Goal: Task Accomplishment & Management: Manage account settings

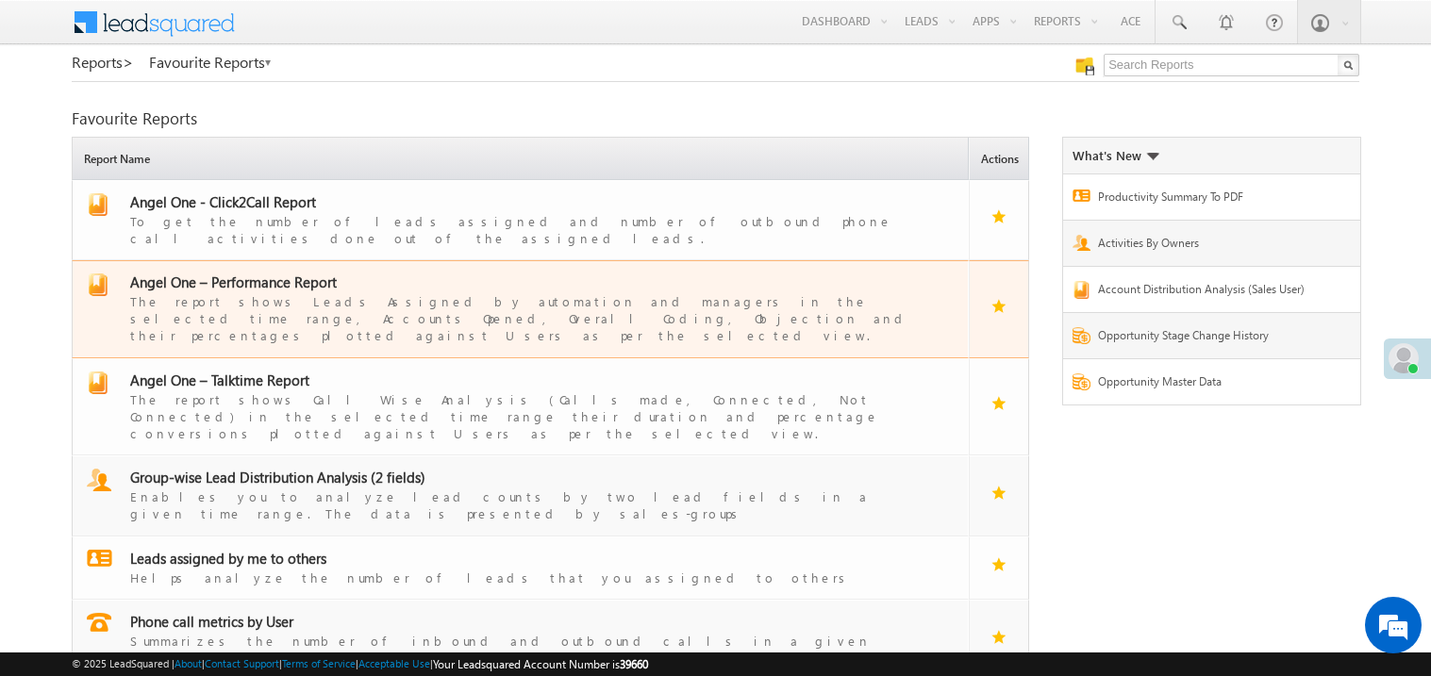
click at [251, 273] on span "Angel One – Performance Report" at bounding box center [233, 282] width 207 height 19
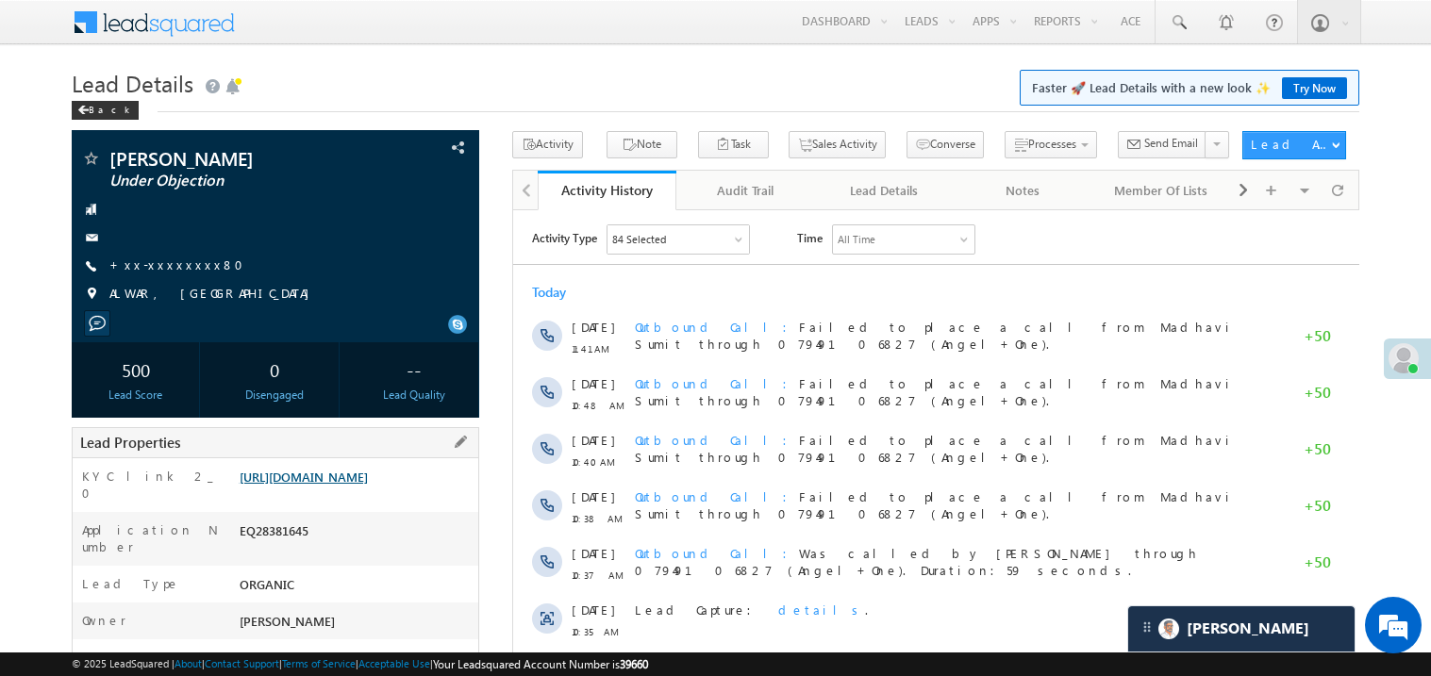
click at [346, 477] on link "https://angelbroking1-pk3em7sa.customui-test.leadsquared.com?leadId=49aa1e70-31…" at bounding box center [304, 477] width 128 height 16
click at [169, 271] on link "+xx-xxxxxxxx80" at bounding box center [181, 265] width 145 height 16
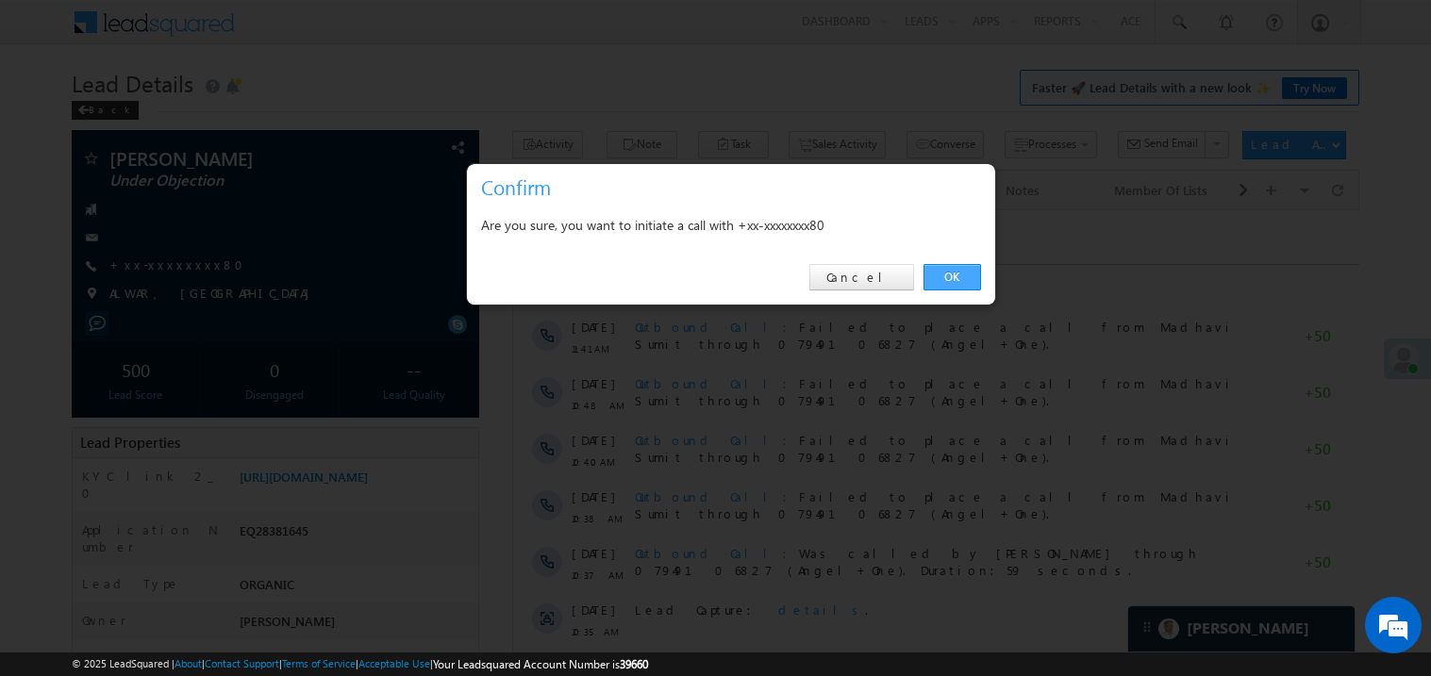
click at [956, 271] on link "OK" at bounding box center [953, 277] width 58 height 26
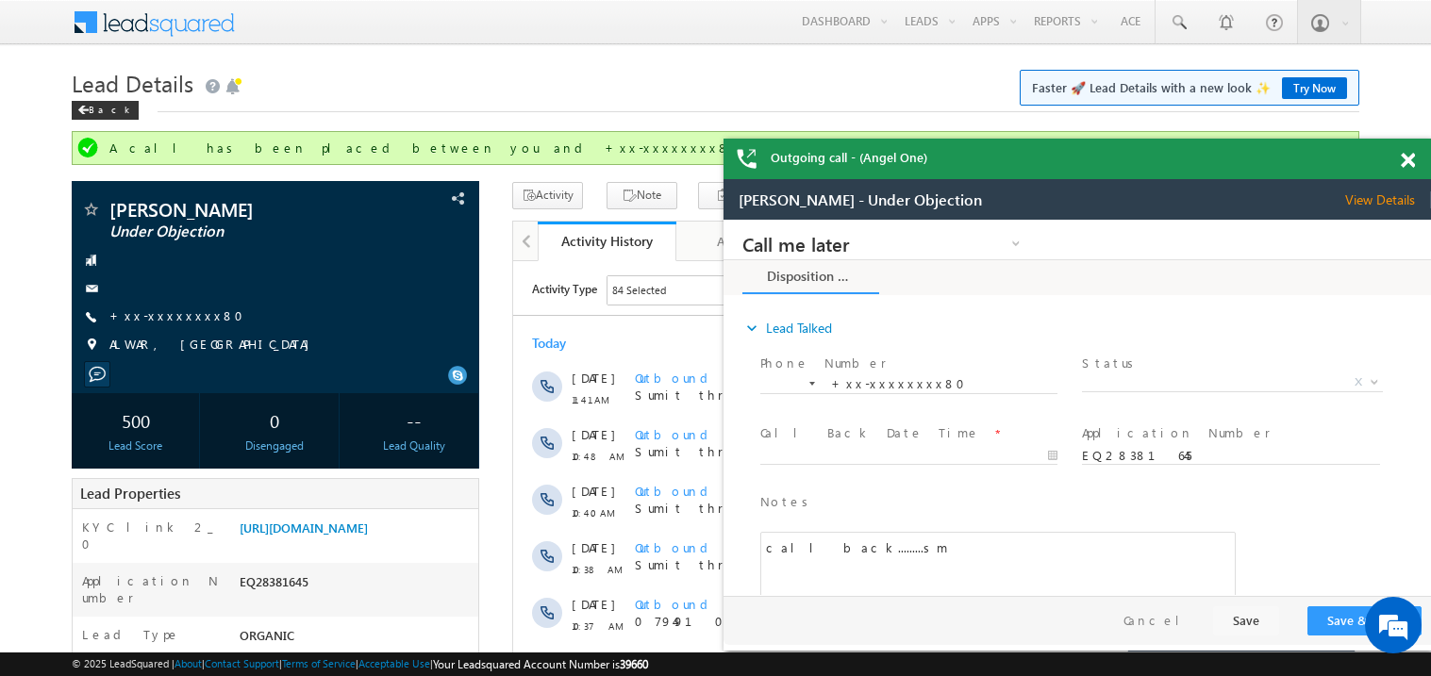
click at [1409, 160] on span at bounding box center [1408, 161] width 14 height 16
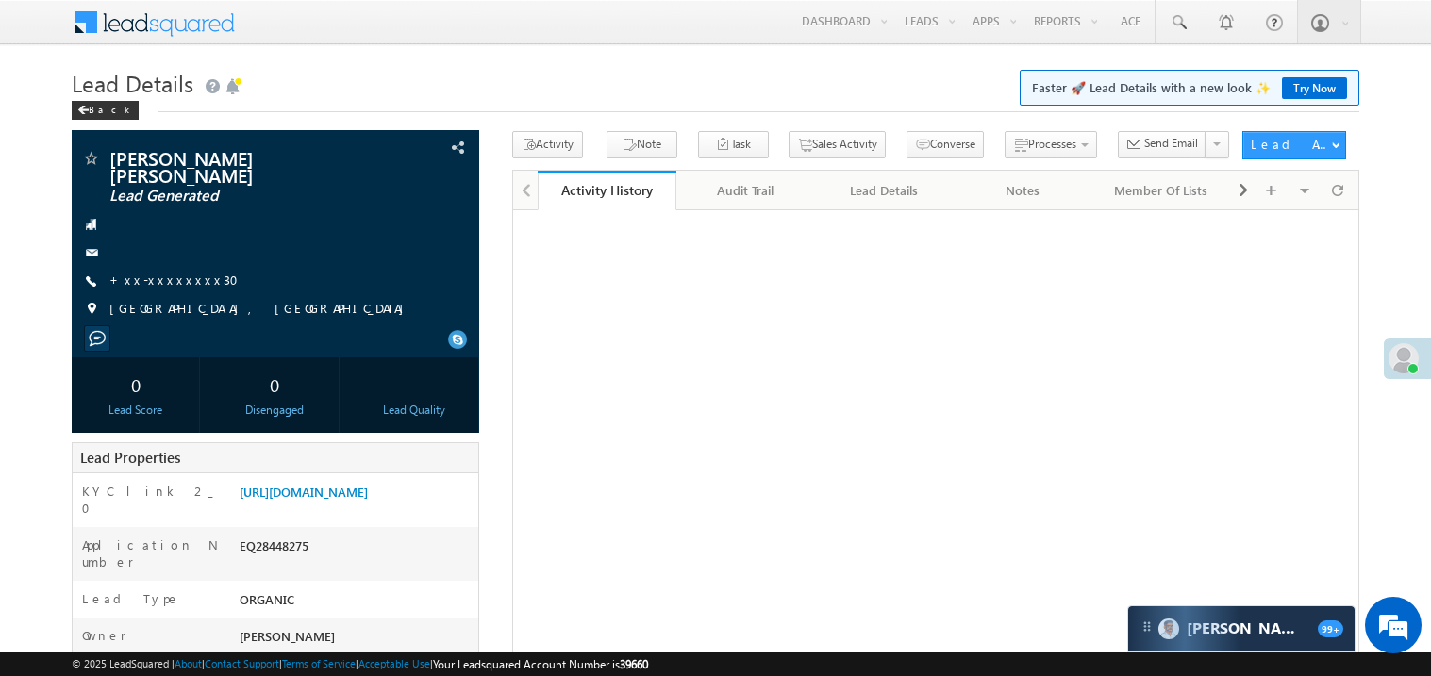
click at [164, 272] on link "+xx-xxxxxxxx30" at bounding box center [179, 280] width 141 height 16
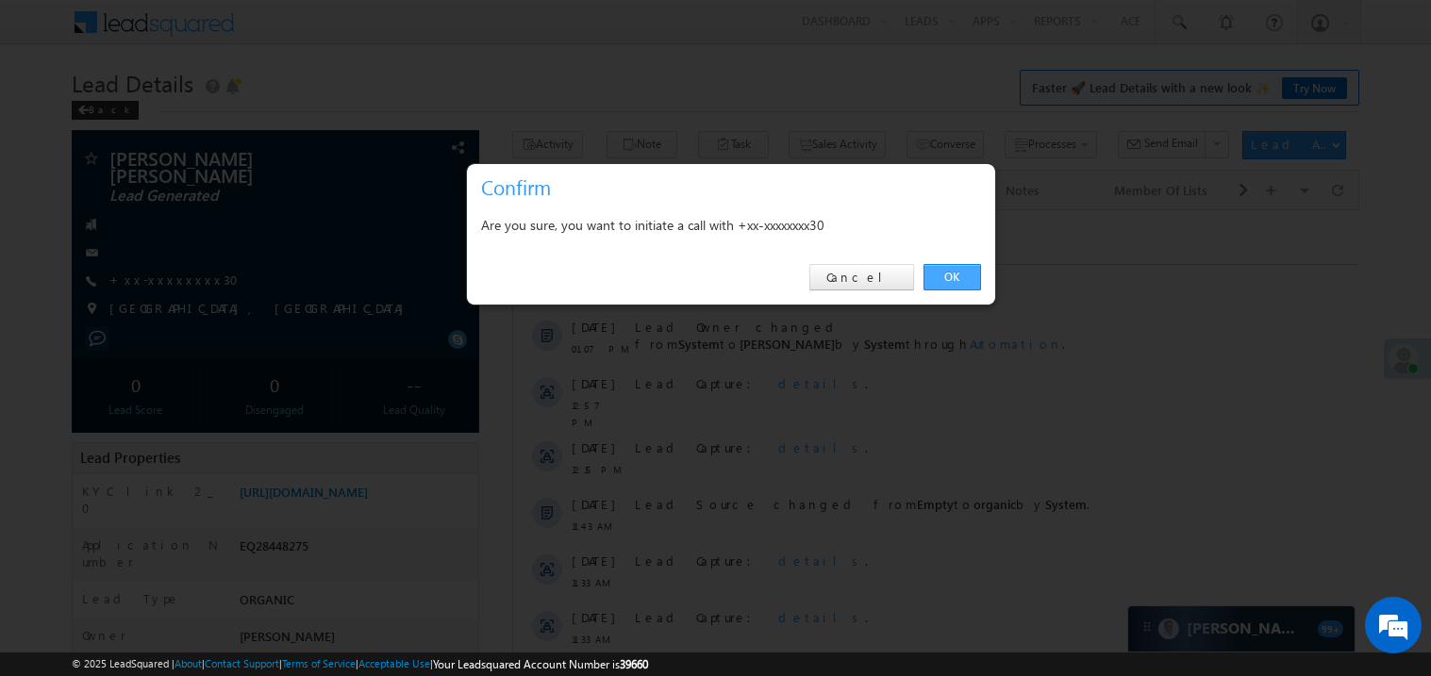
click at [935, 280] on link "OK" at bounding box center [953, 277] width 58 height 26
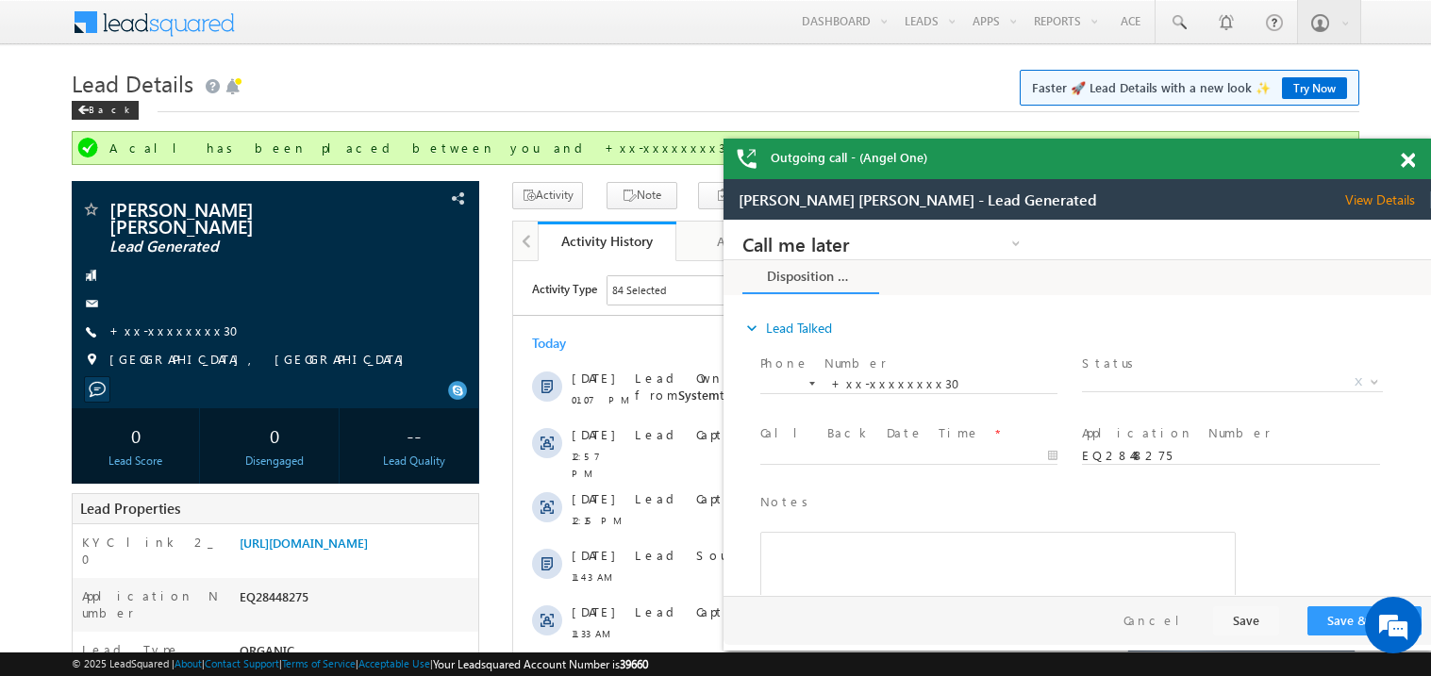
click at [1410, 162] on span at bounding box center [1408, 161] width 14 height 16
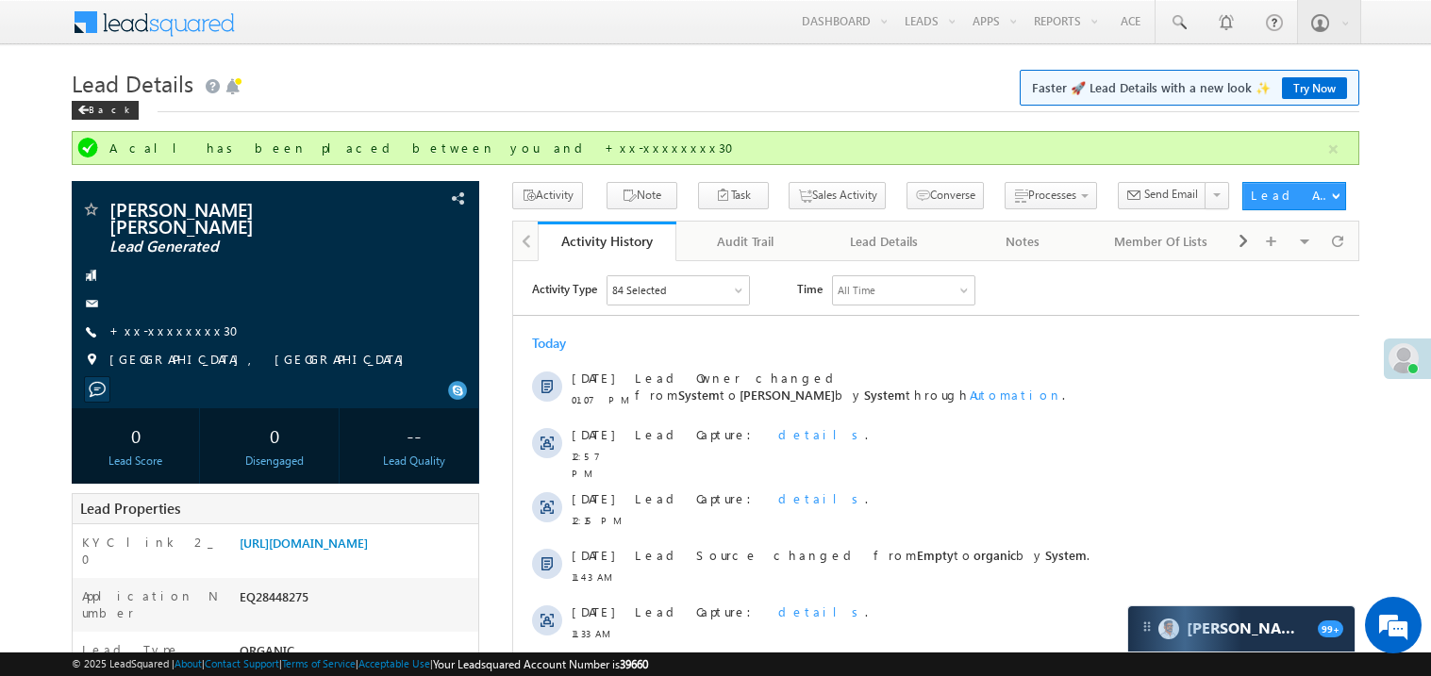
click at [682, 342] on div "Today" at bounding box center [935, 342] width 846 height 17
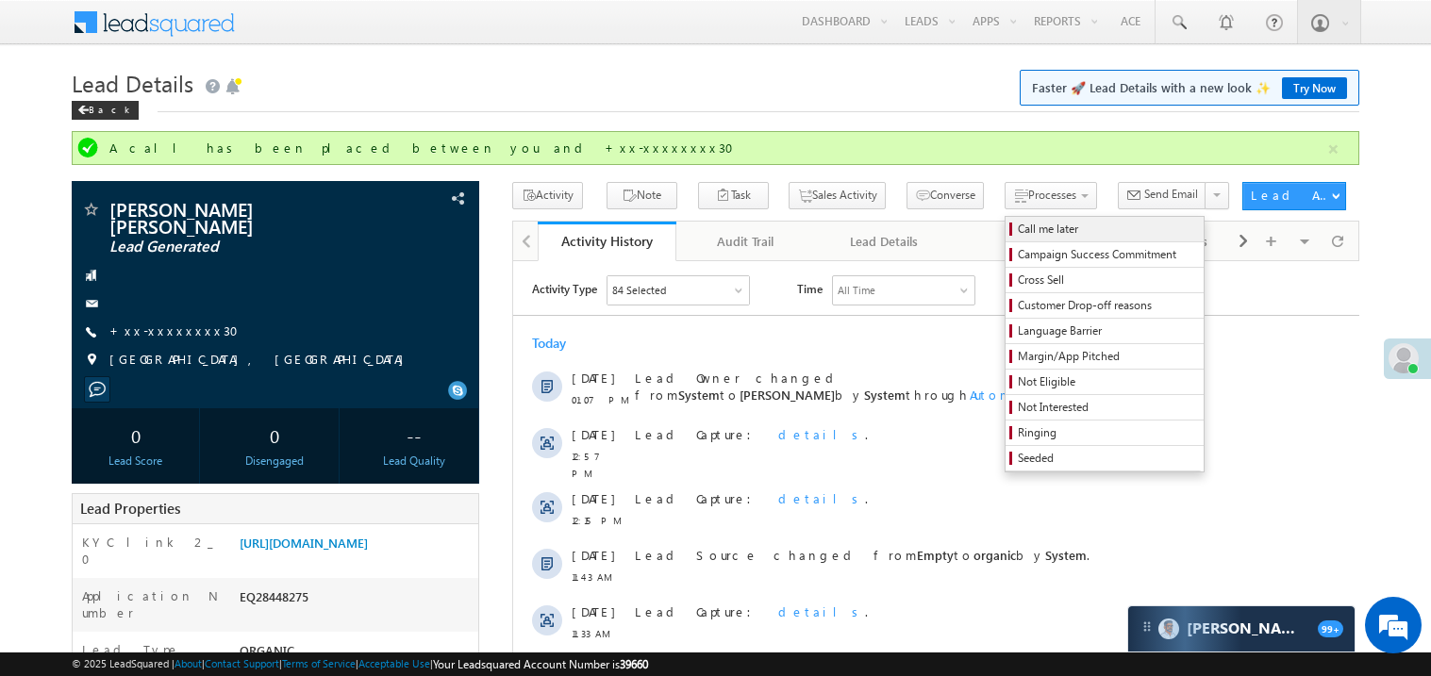
click at [1018, 232] on span "Call me later" at bounding box center [1107, 229] width 179 height 17
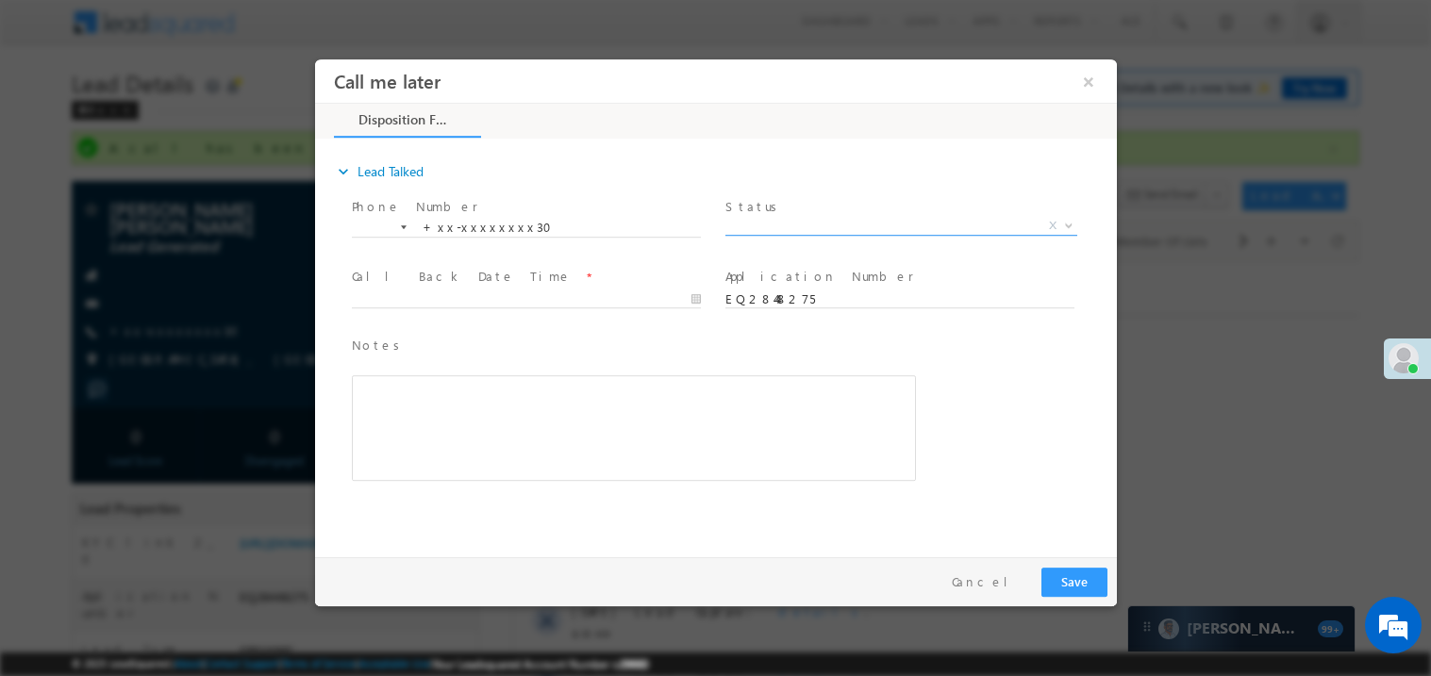
click at [799, 221] on span "X" at bounding box center [901, 225] width 352 height 19
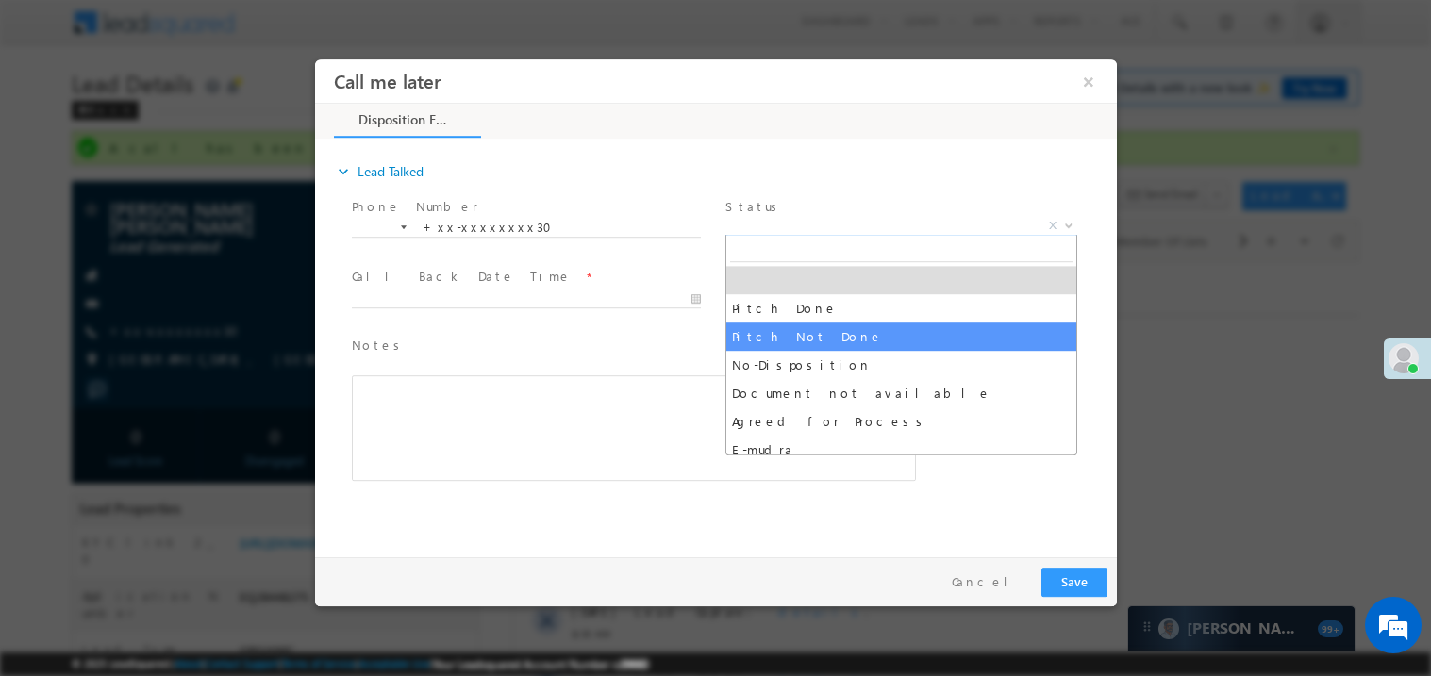
select select "Pitch Not Done"
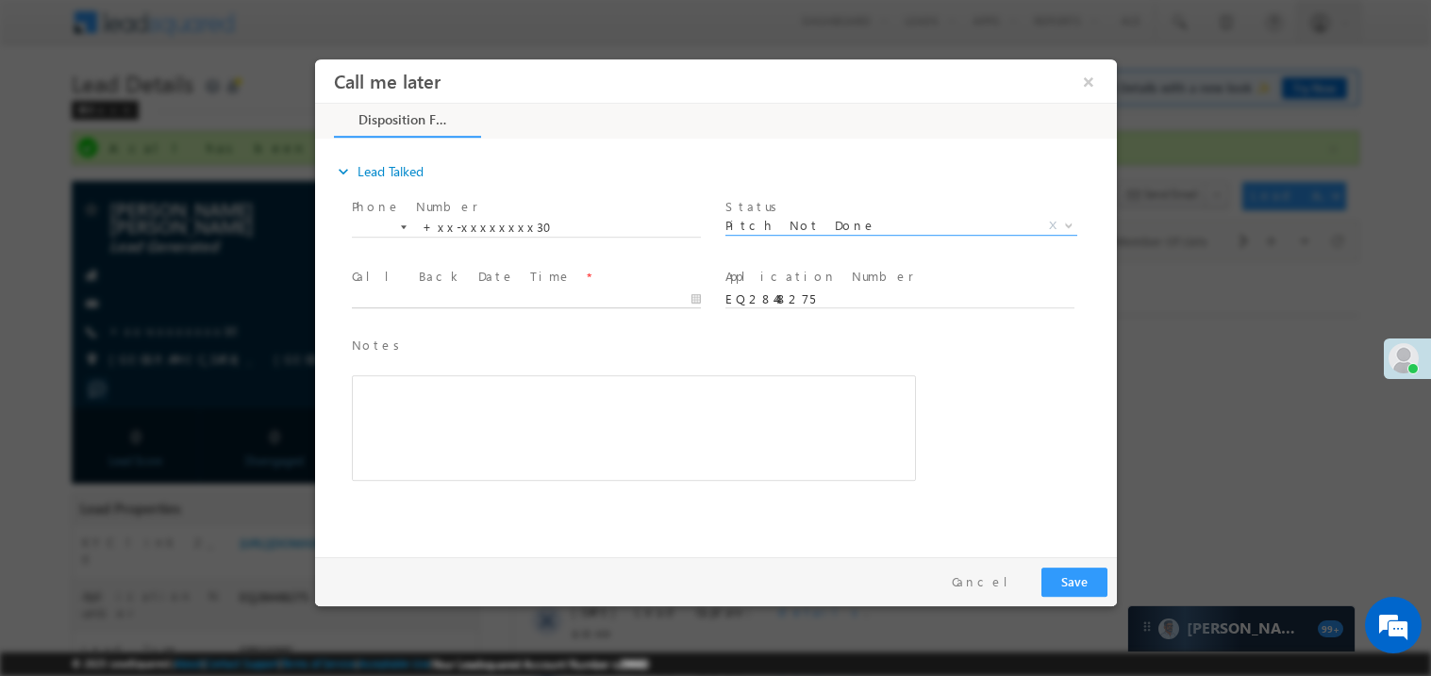
click at [419, 302] on body "Call me later ×" at bounding box center [715, 303] width 802 height 490
type input "09/06/25 1:54 PM"
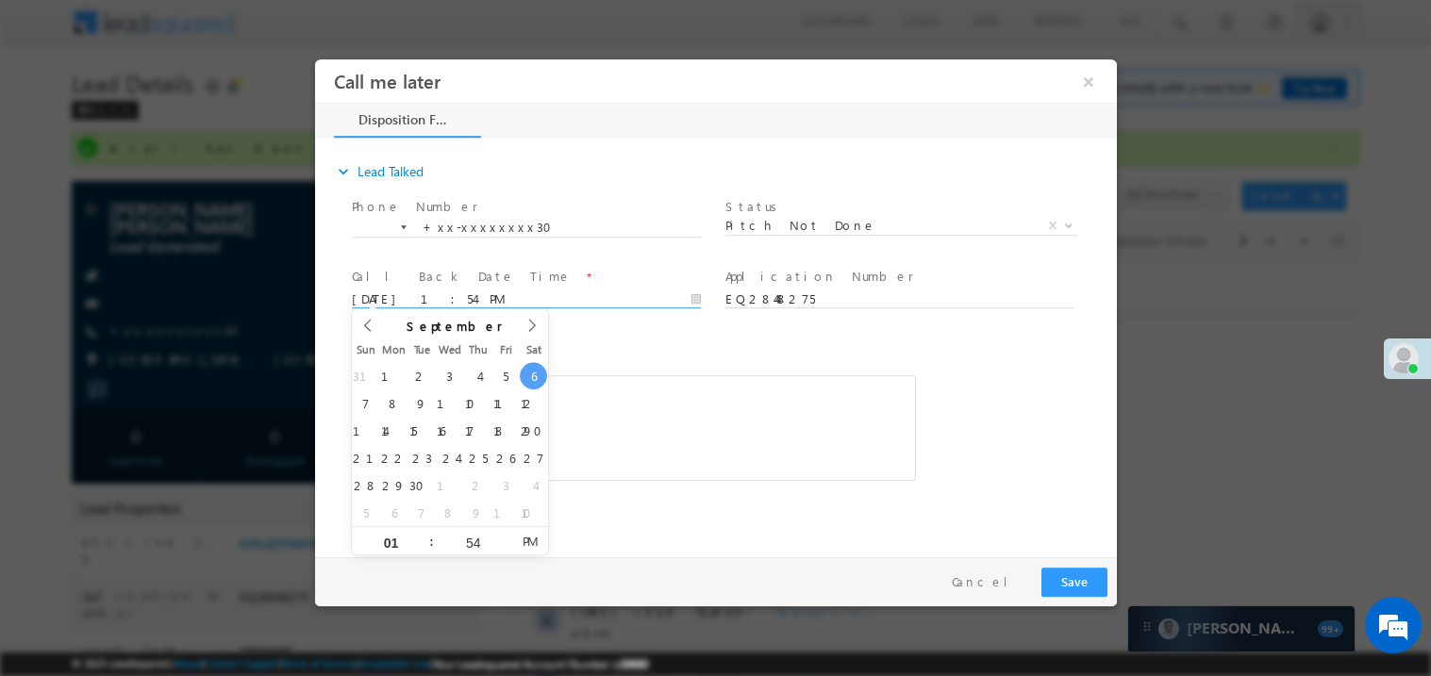
click at [659, 439] on div "Rich Text Editor, 40788eee-0fb2-11ec-a811-0adc8a9d82c2__tab1__section1__Notes__…" at bounding box center [633, 428] width 564 height 106
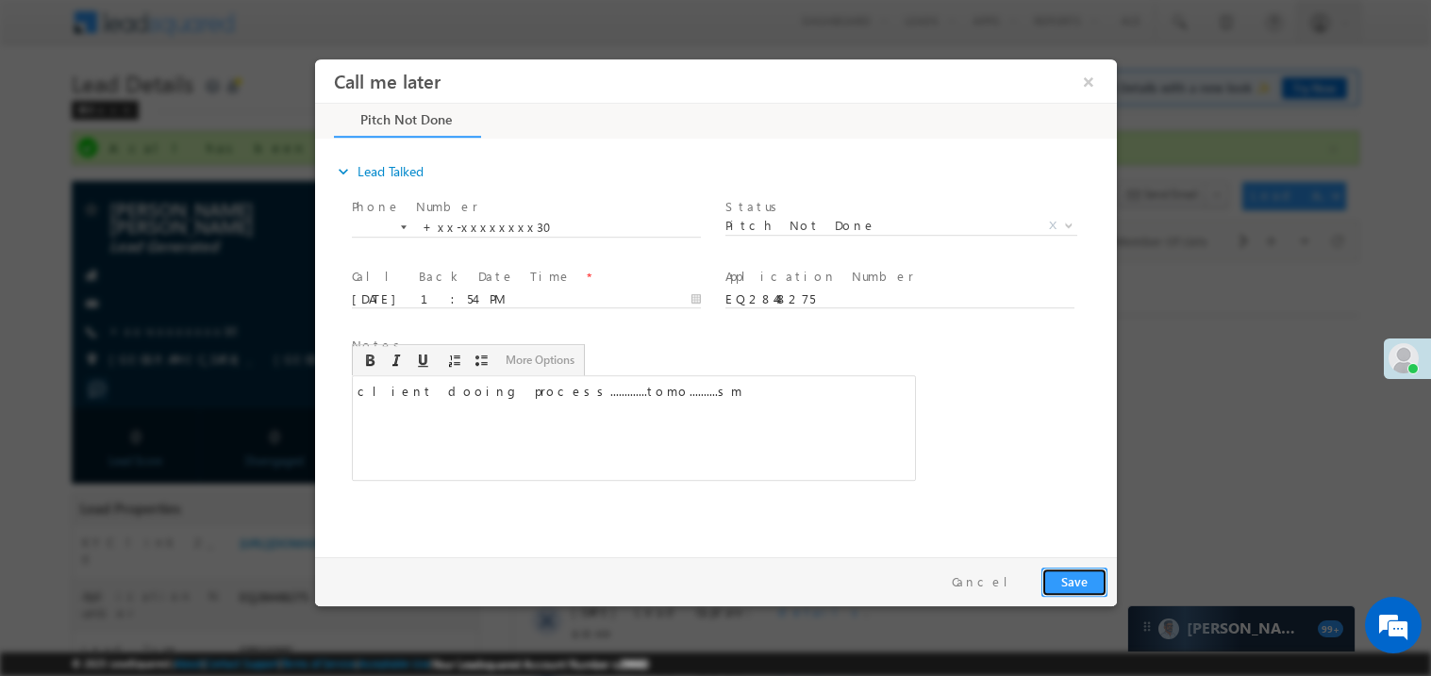
click at [1065, 581] on button "Save" at bounding box center [1074, 581] width 66 height 29
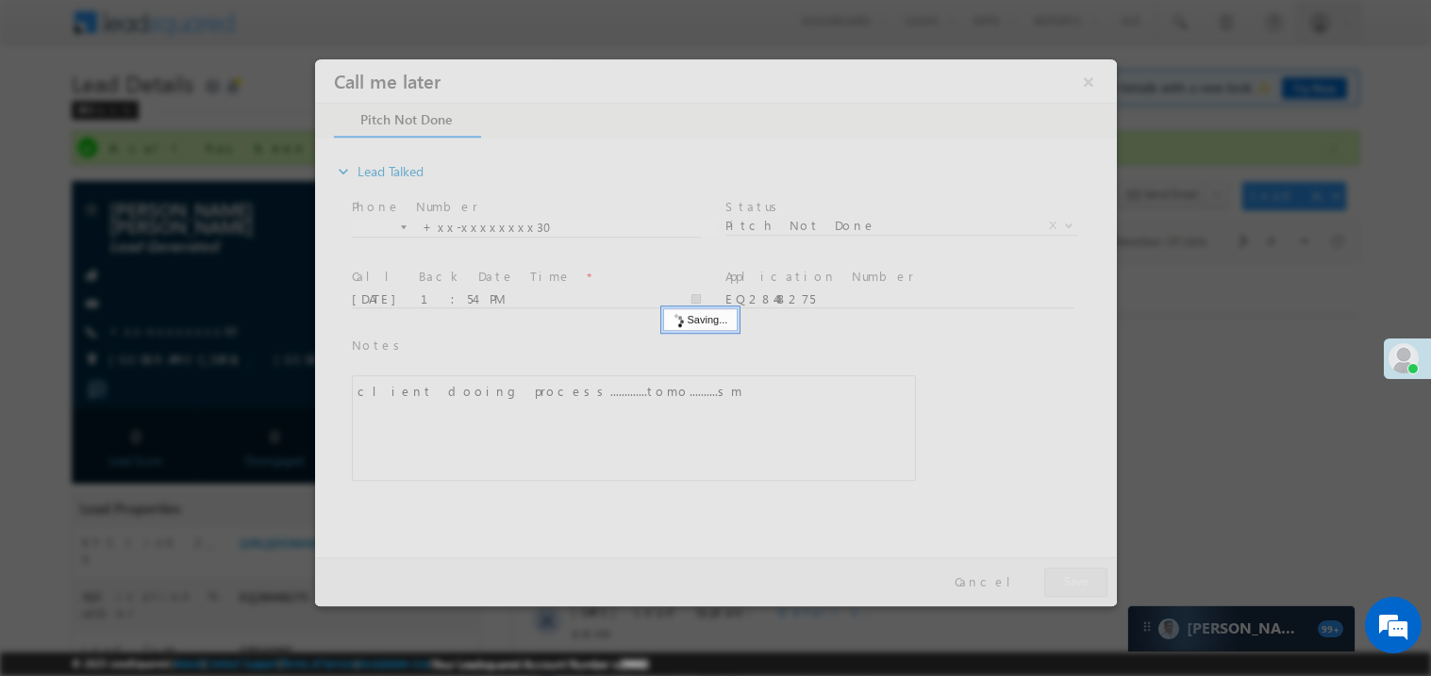
click at [1065, 581] on div at bounding box center [715, 331] width 802 height 547
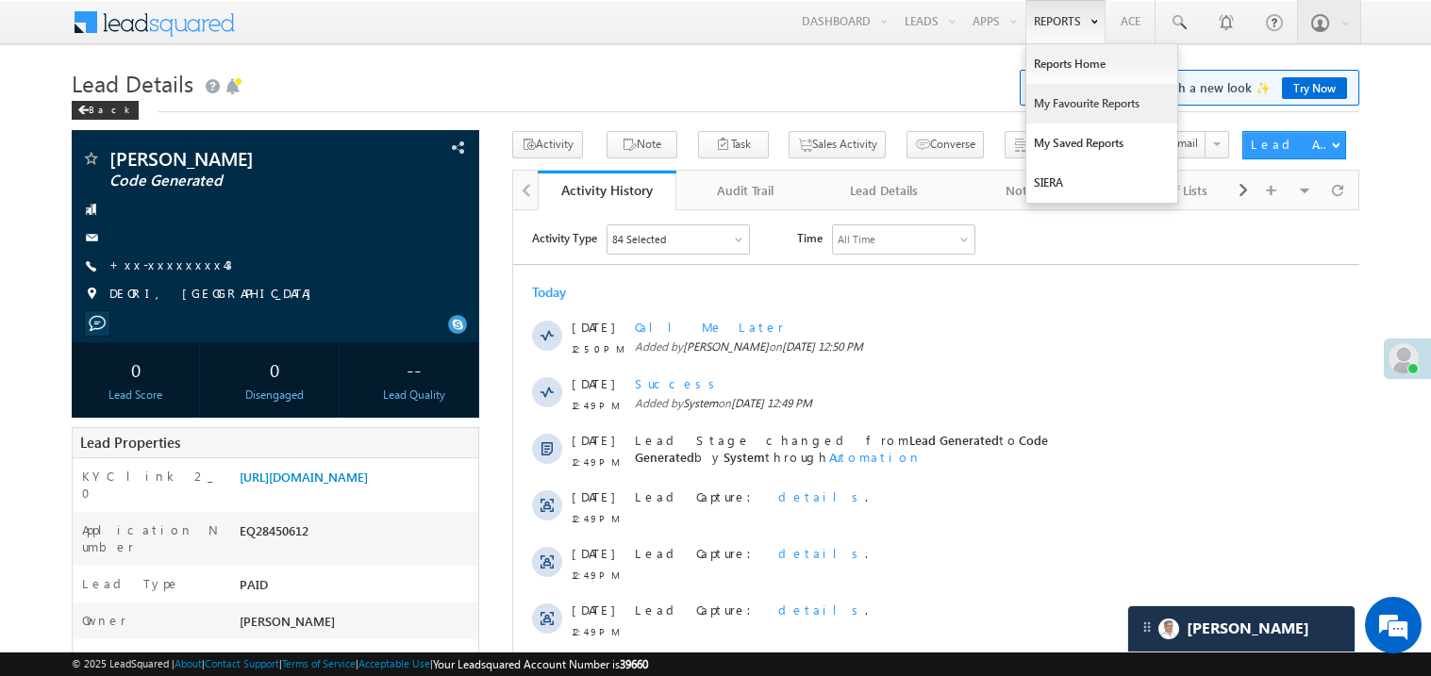
click at [1057, 103] on link "My Favourite Reports" at bounding box center [1101, 104] width 151 height 40
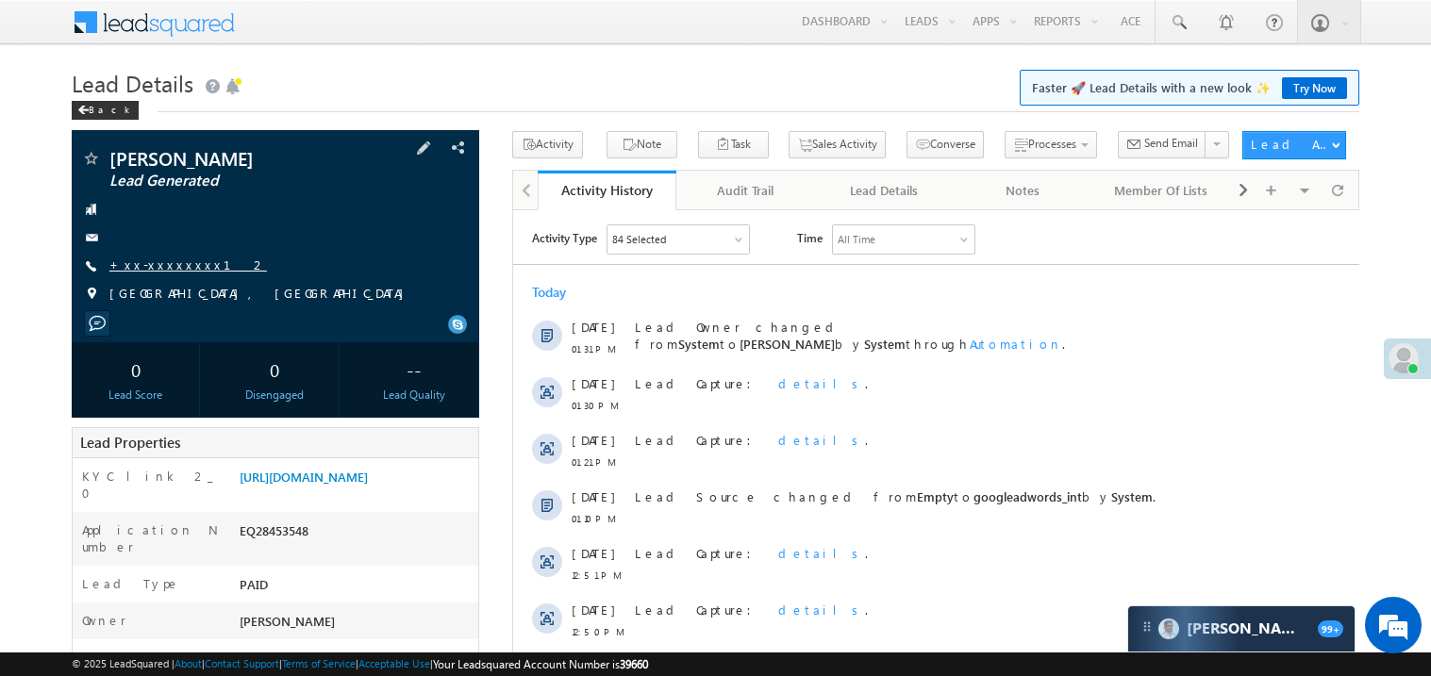
click at [158, 270] on link "+xx-xxxxxxxx12" at bounding box center [188, 265] width 158 height 16
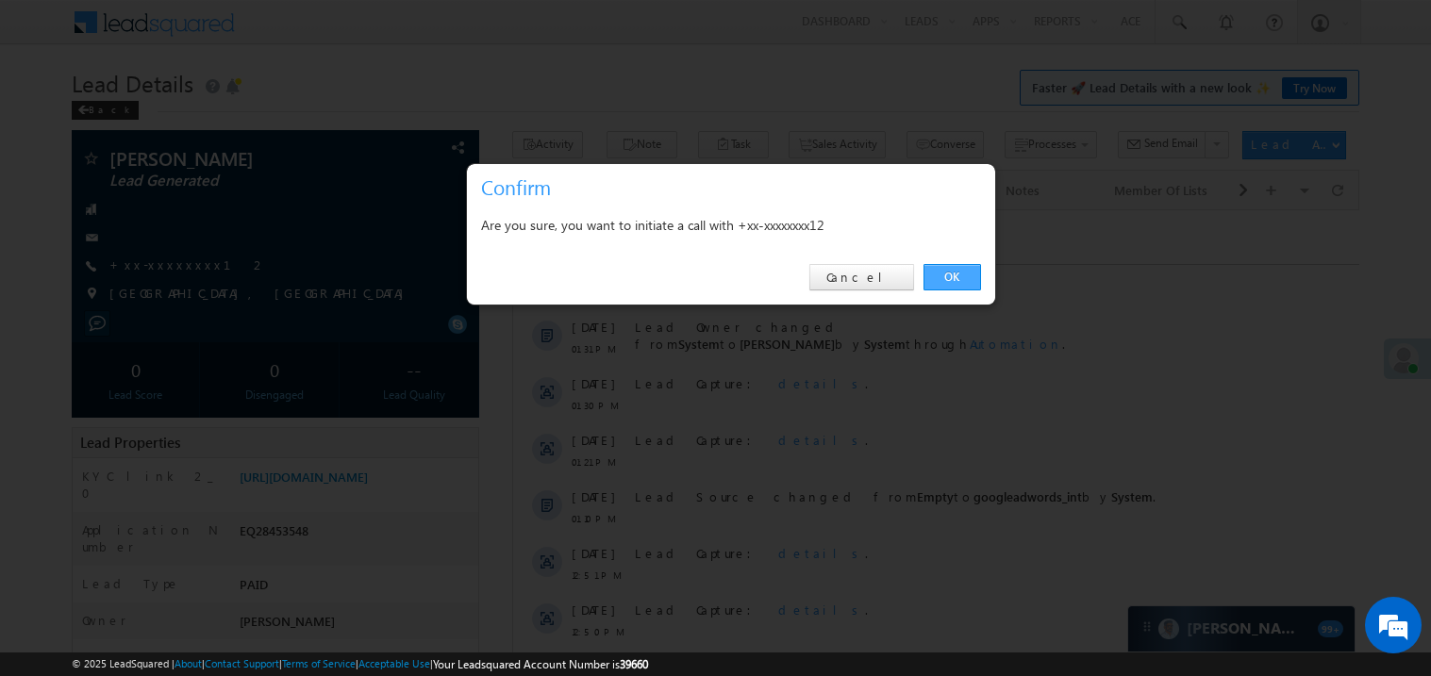
click at [955, 277] on link "OK" at bounding box center [953, 277] width 58 height 26
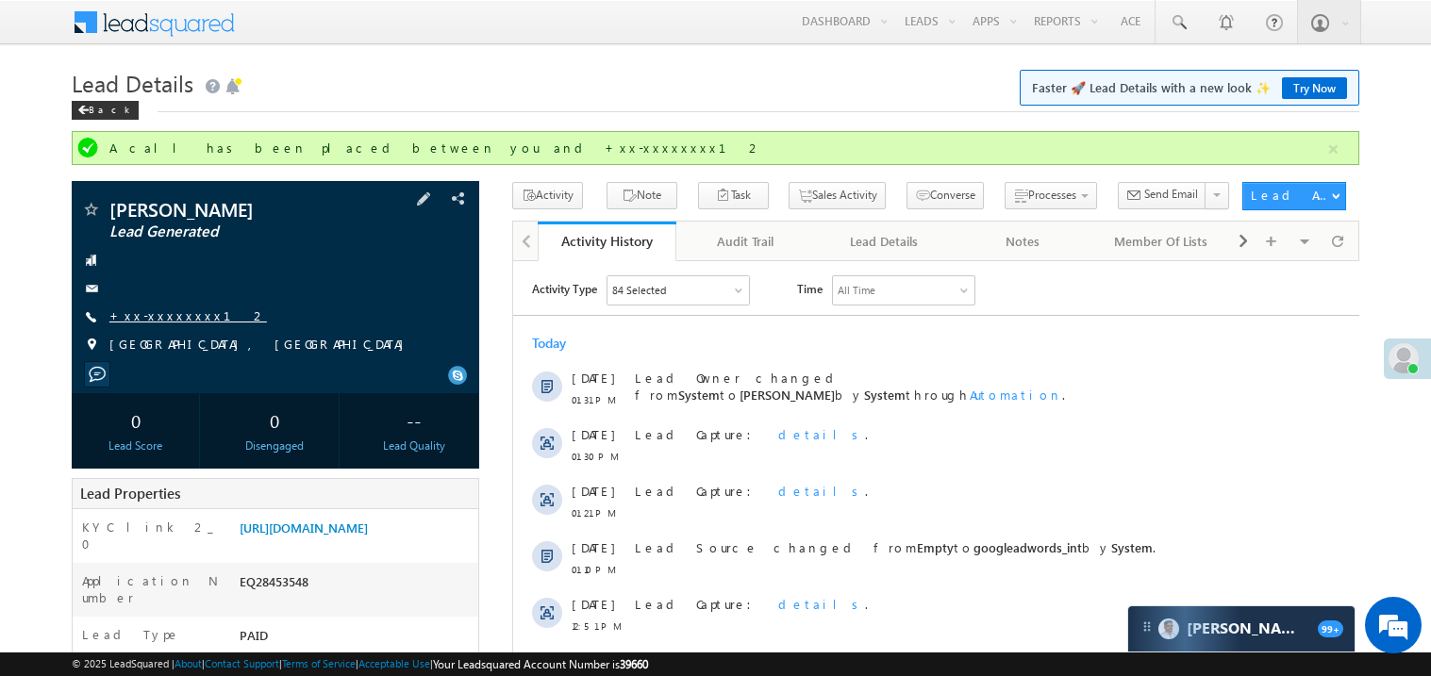
click at [136, 308] on link "+xx-xxxxxxxx12" at bounding box center [188, 316] width 158 height 16
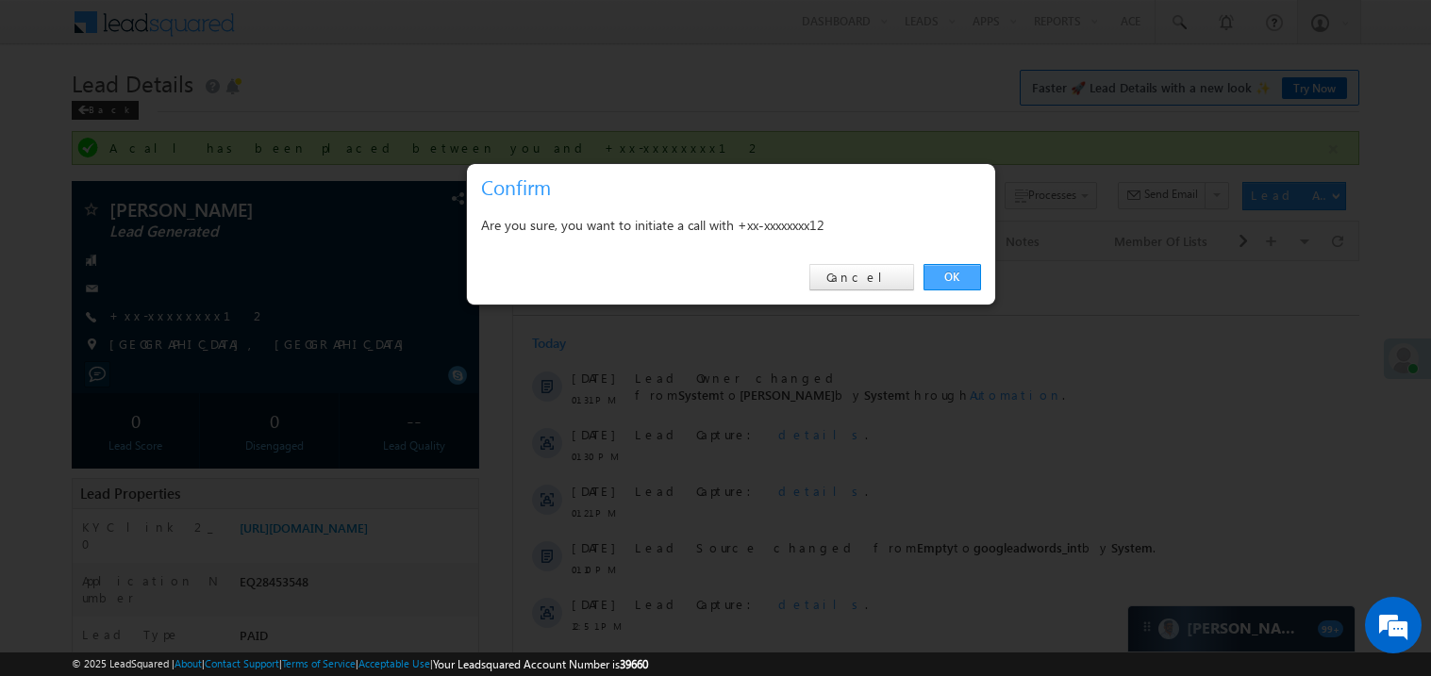
click at [961, 281] on link "OK" at bounding box center [953, 277] width 58 height 26
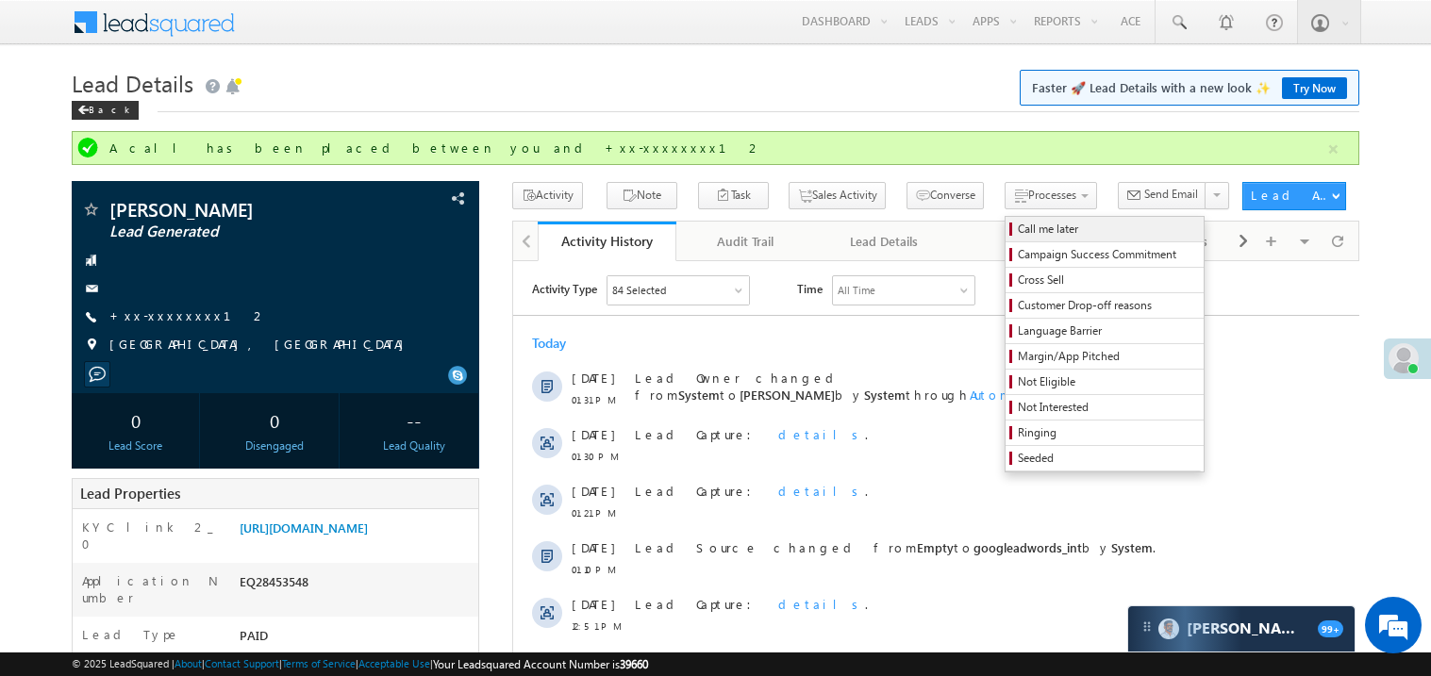
click at [1006, 220] on link "Call me later" at bounding box center [1105, 229] width 198 height 25
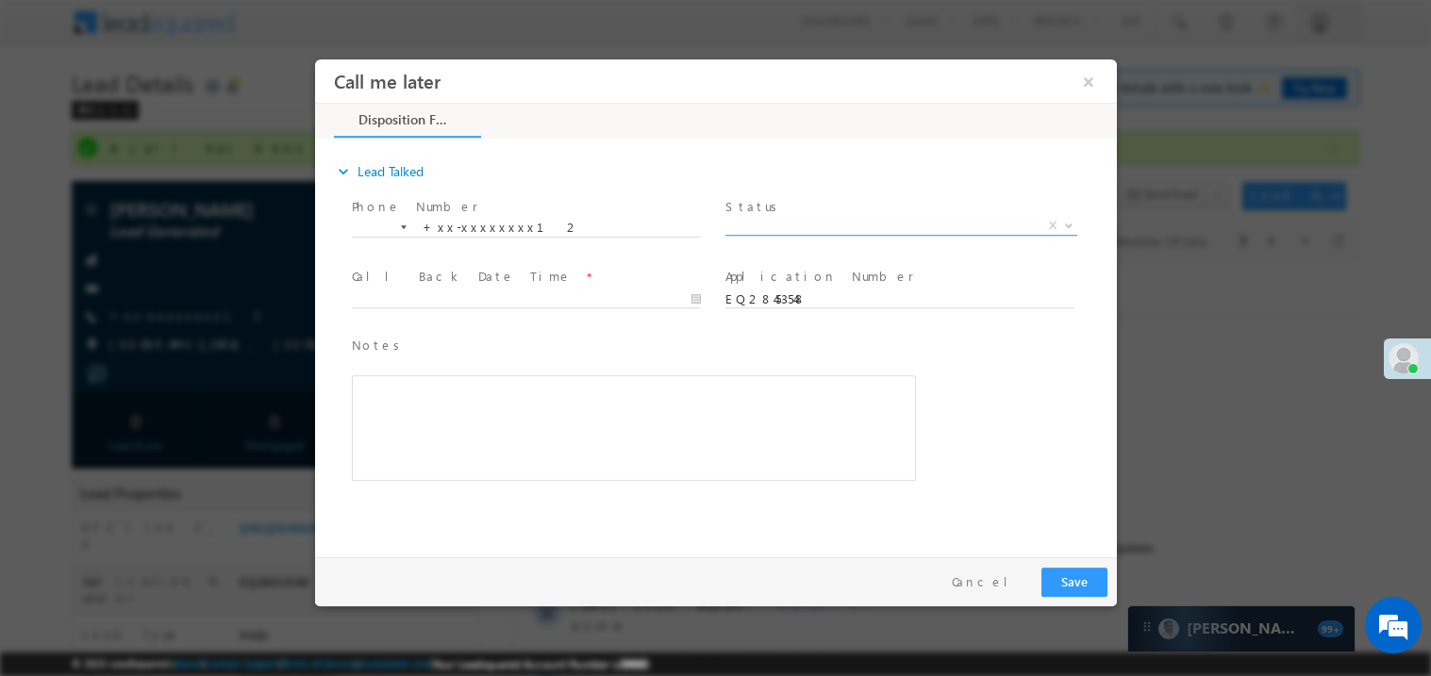
click at [822, 216] on span "X" at bounding box center [901, 225] width 352 height 19
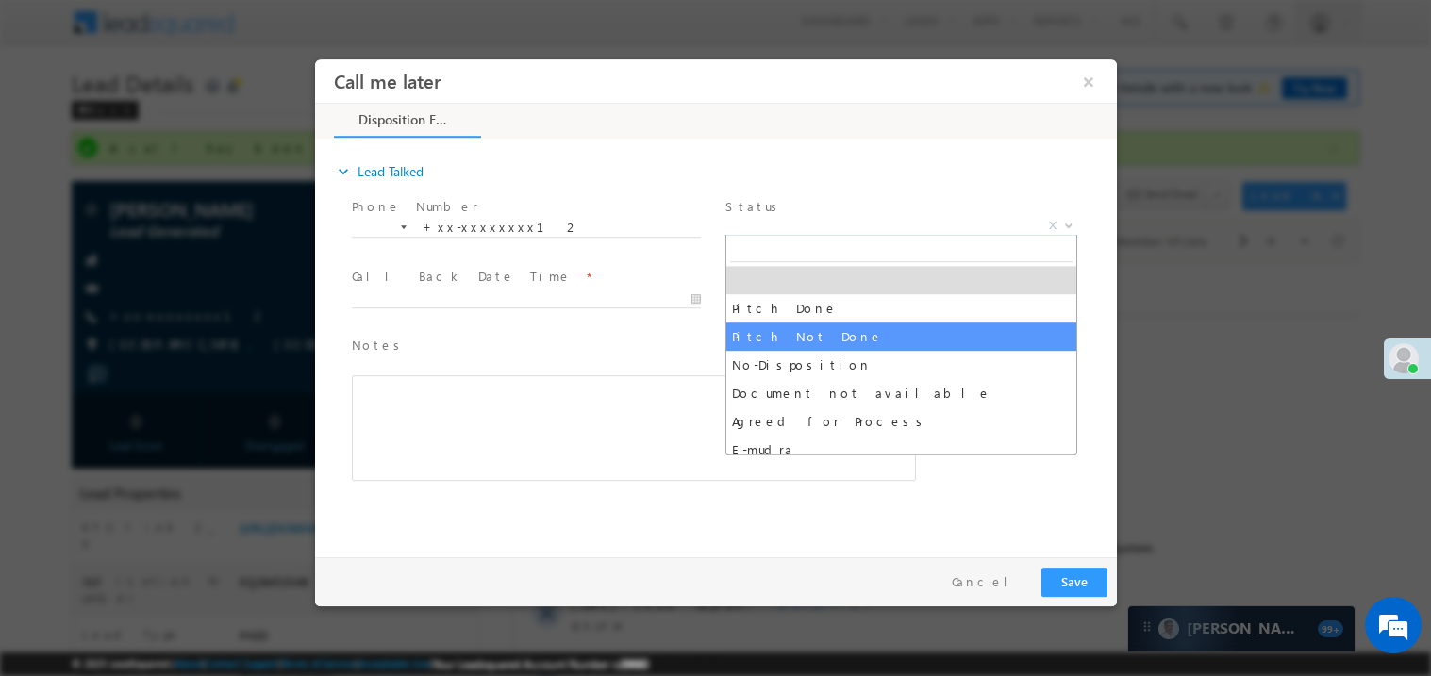
select select "Pitch Not Done"
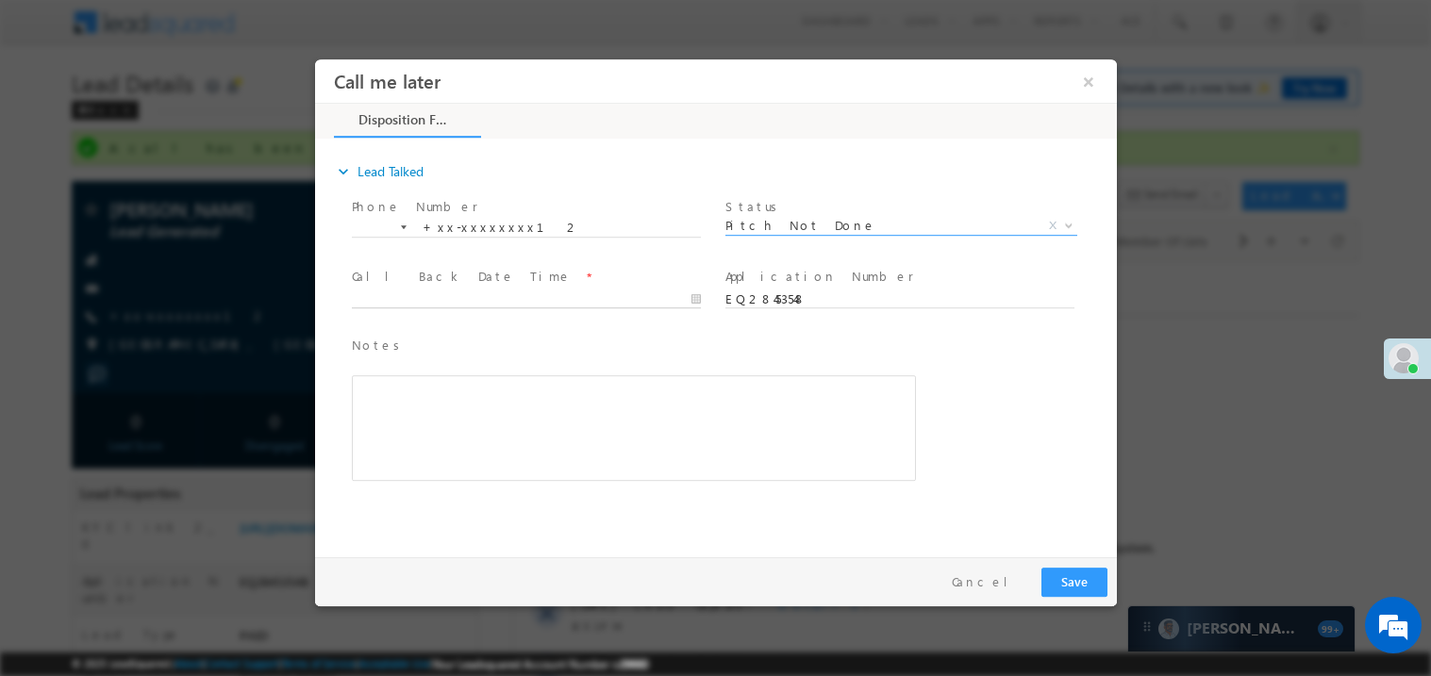
click at [420, 292] on body "Call me later ×" at bounding box center [715, 303] width 802 height 490
type input "09/06/25 1:56 PM"
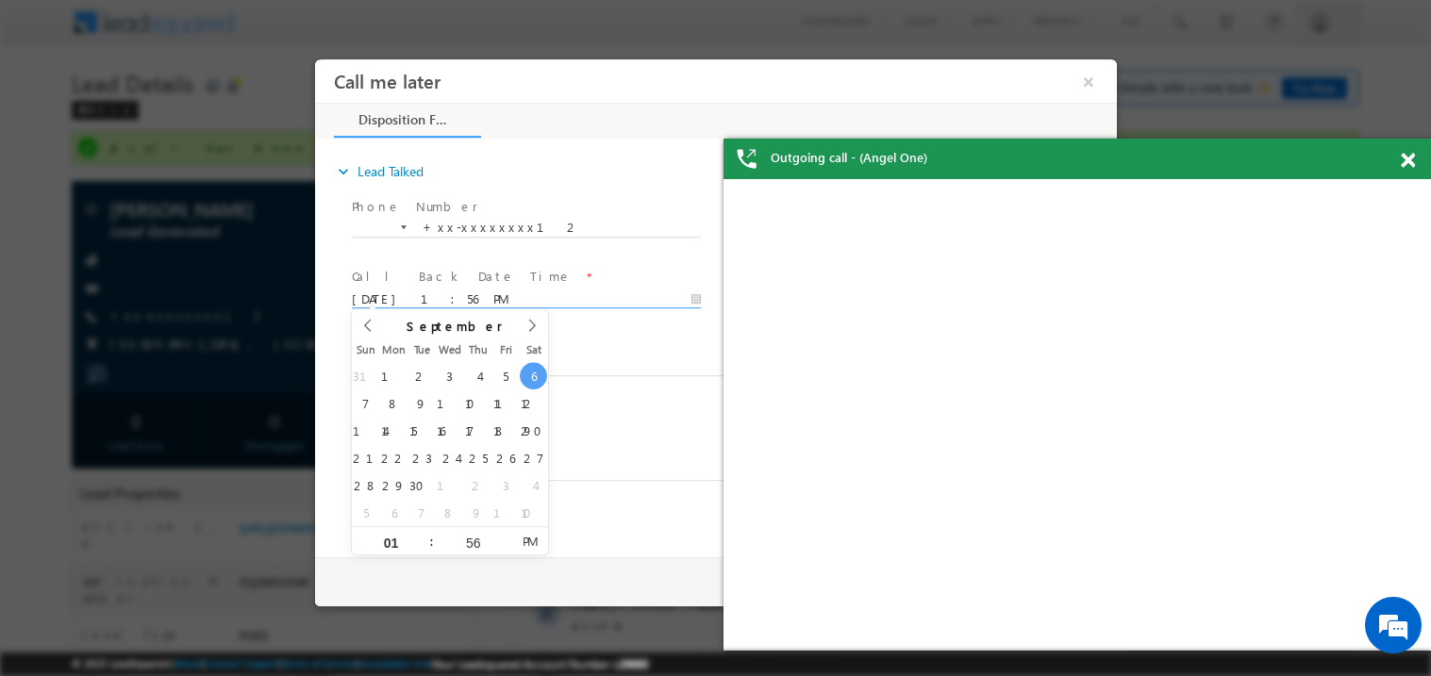
click at [716, 452] on div "Rich Text Editor, 40788eee-0fb2-11ec-a811-0adc8a9d82c2__tab1__section1__Notes__…" at bounding box center [633, 428] width 564 height 106
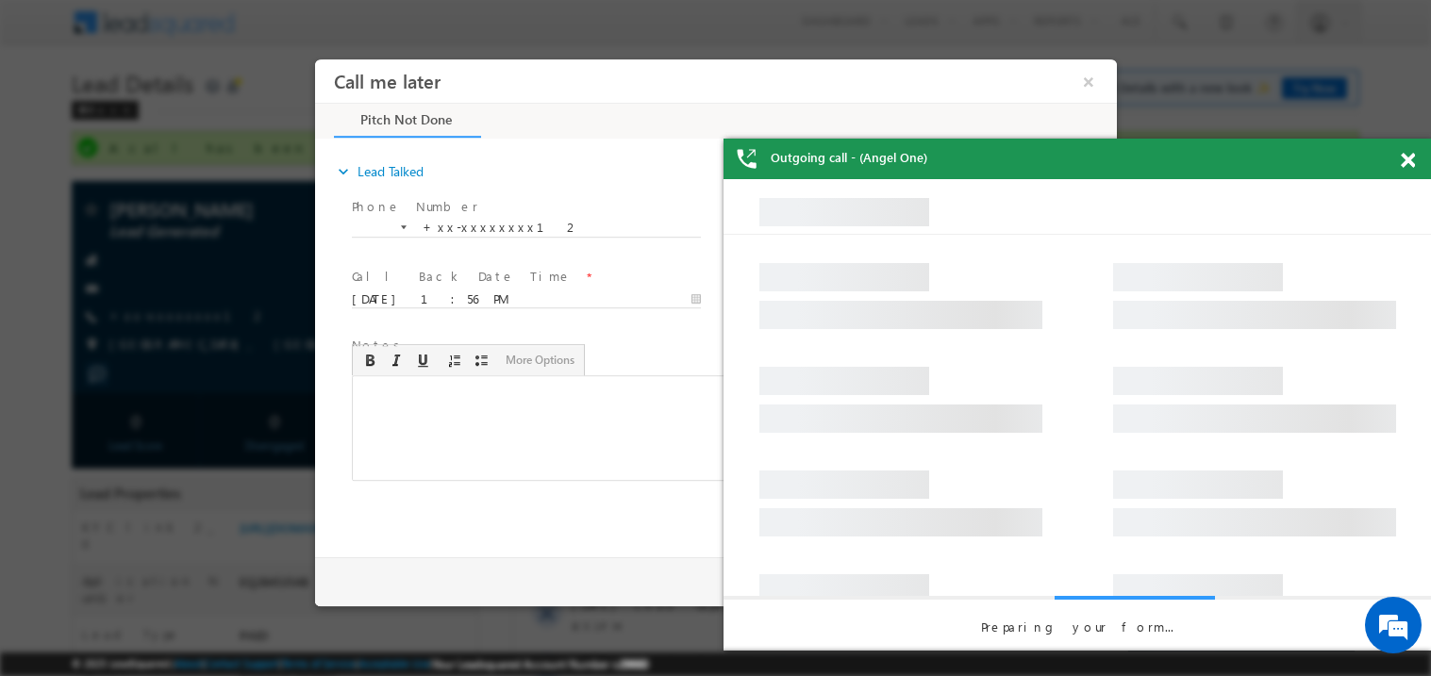
click at [1401, 161] on span at bounding box center [1408, 161] width 14 height 16
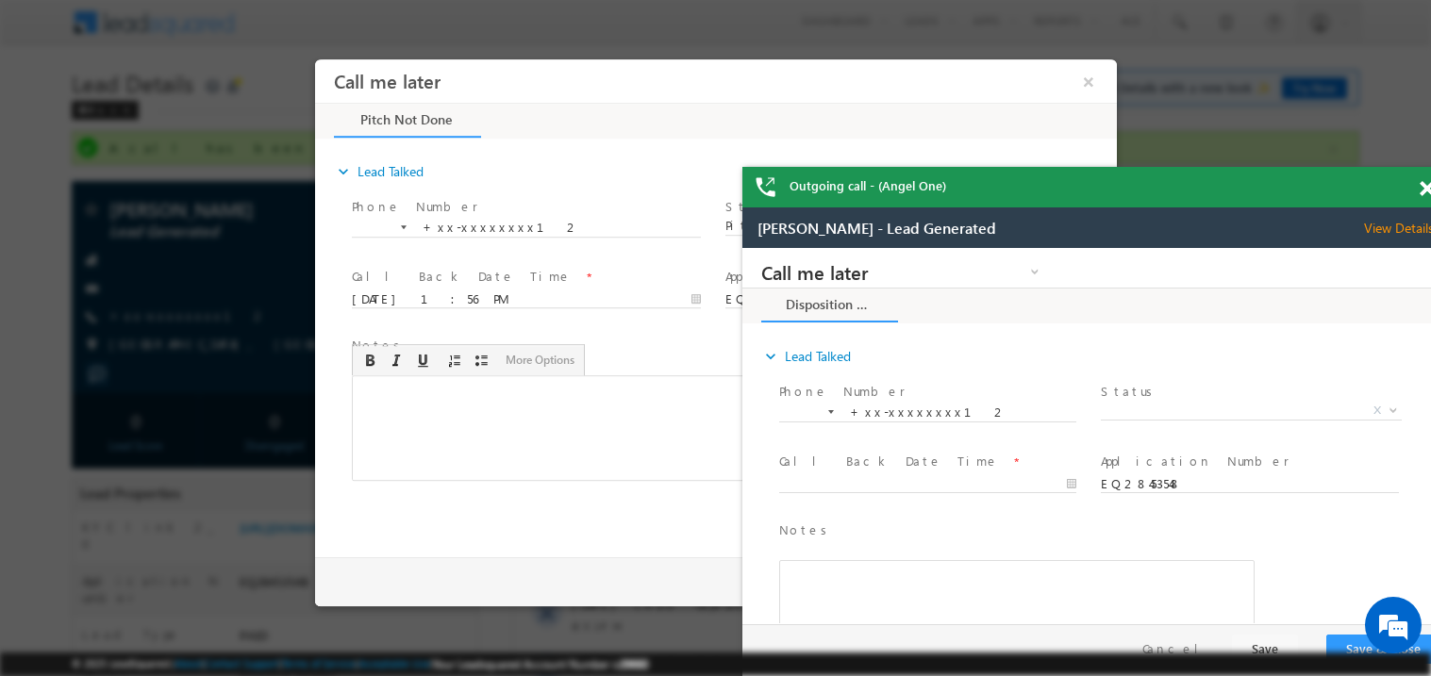
click at [1225, 179] on div "Outgoing call - (Angel One)" at bounding box center [1096, 187] width 708 height 41
click at [1224, 179] on div "Outgoing call - (Angel One)" at bounding box center [1096, 187] width 708 height 41
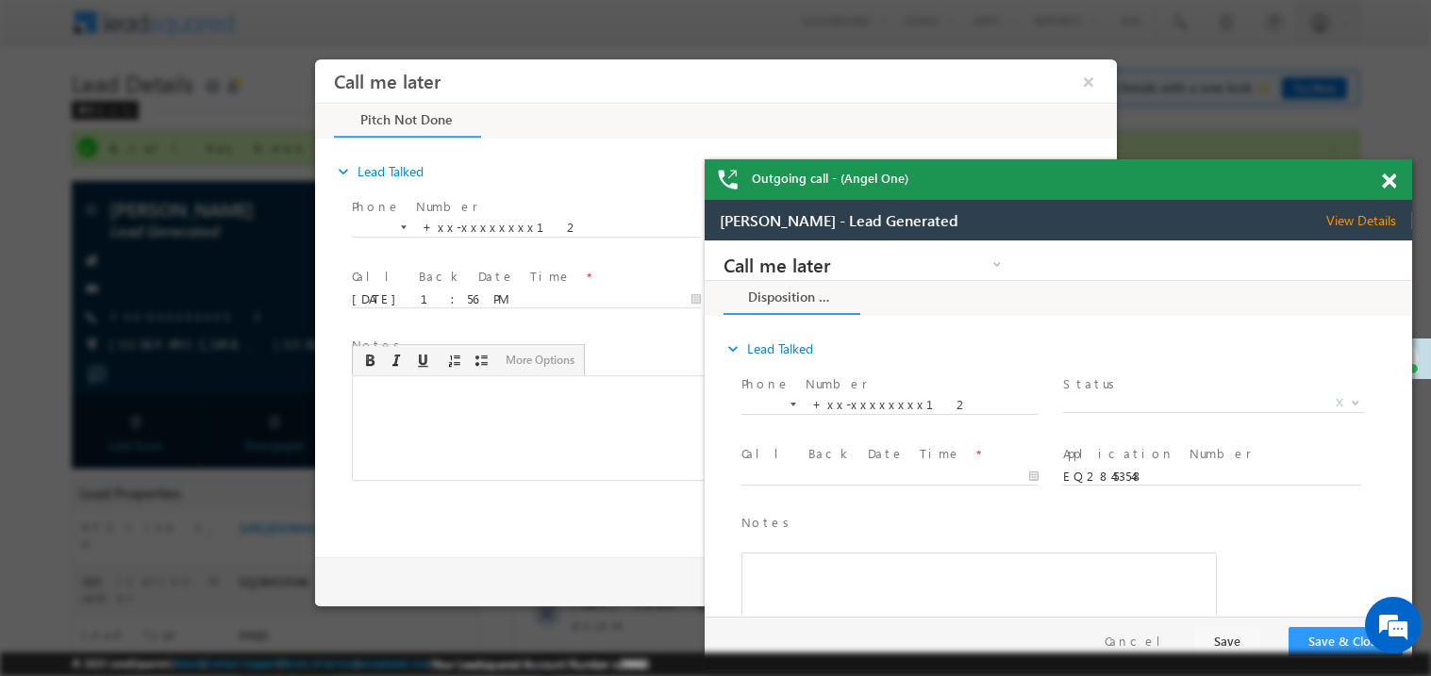
drag, startPoint x: 1224, startPoint y: 179, endPoint x: 1135, endPoint y: 158, distance: 91.3
click at [1135, 159] on div "Outgoing call - (Angel One)" at bounding box center [1059, 179] width 708 height 41
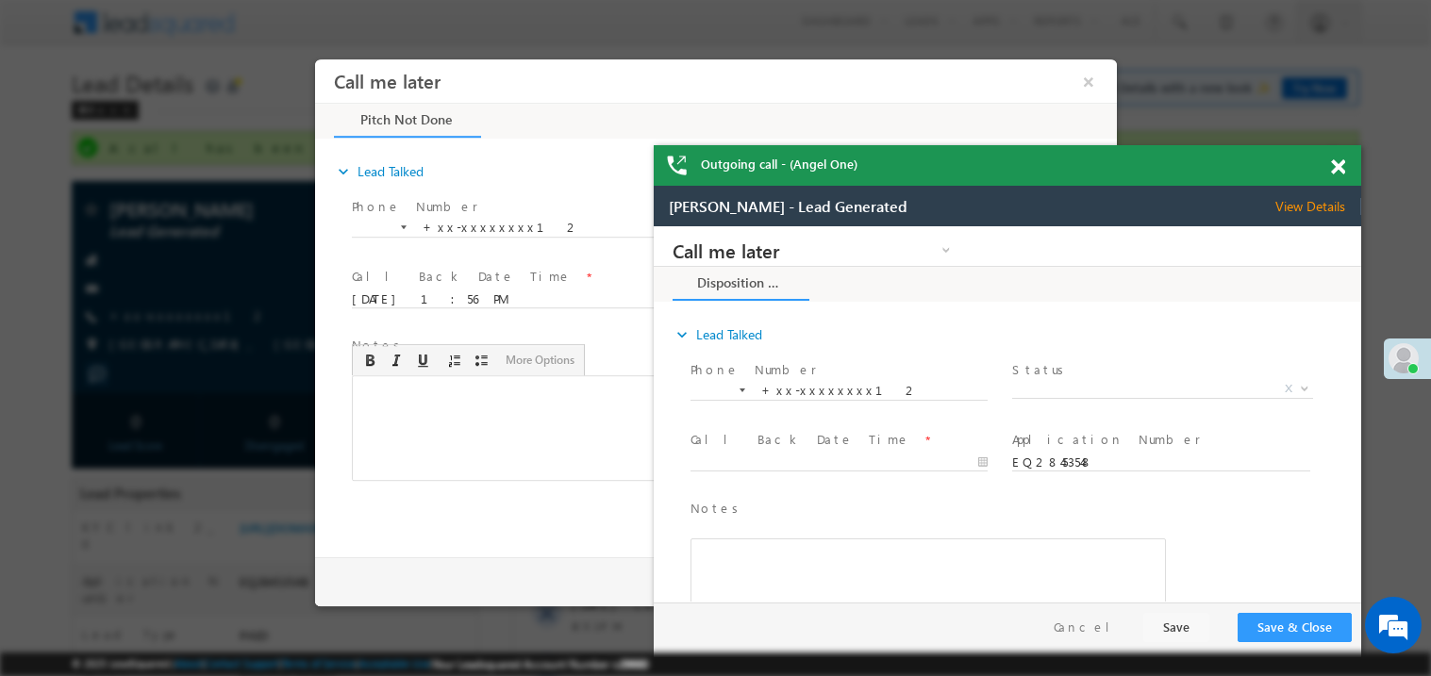
click at [1337, 163] on span at bounding box center [1338, 167] width 14 height 16
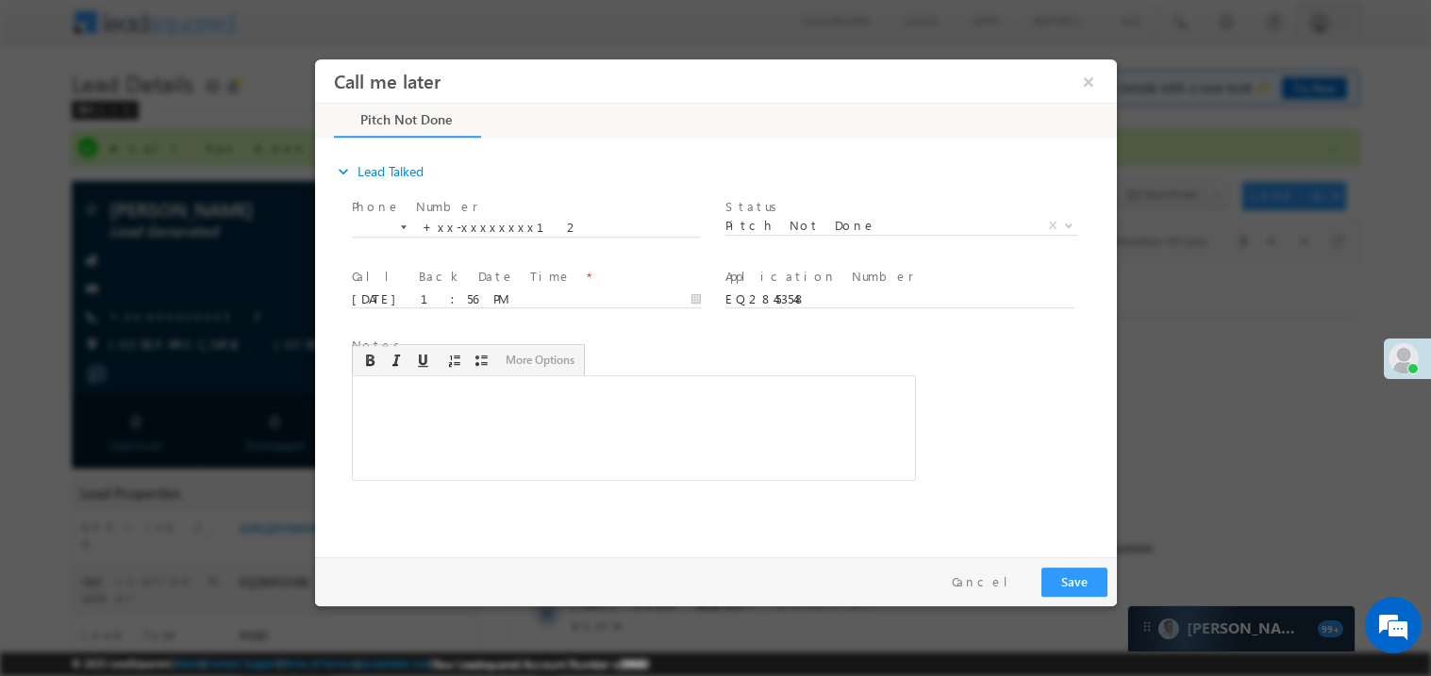
click at [595, 391] on div "Rich Text Editor, 40788eee-0fb2-11ec-a811-0adc8a9d82c2__tab1__section1__Notes__…" at bounding box center [633, 428] width 564 height 106
click at [1105, 69] on div "Call me later ×" at bounding box center [722, 81] width 778 height 37
click at [1089, 82] on button "×" at bounding box center [1088, 80] width 32 height 35
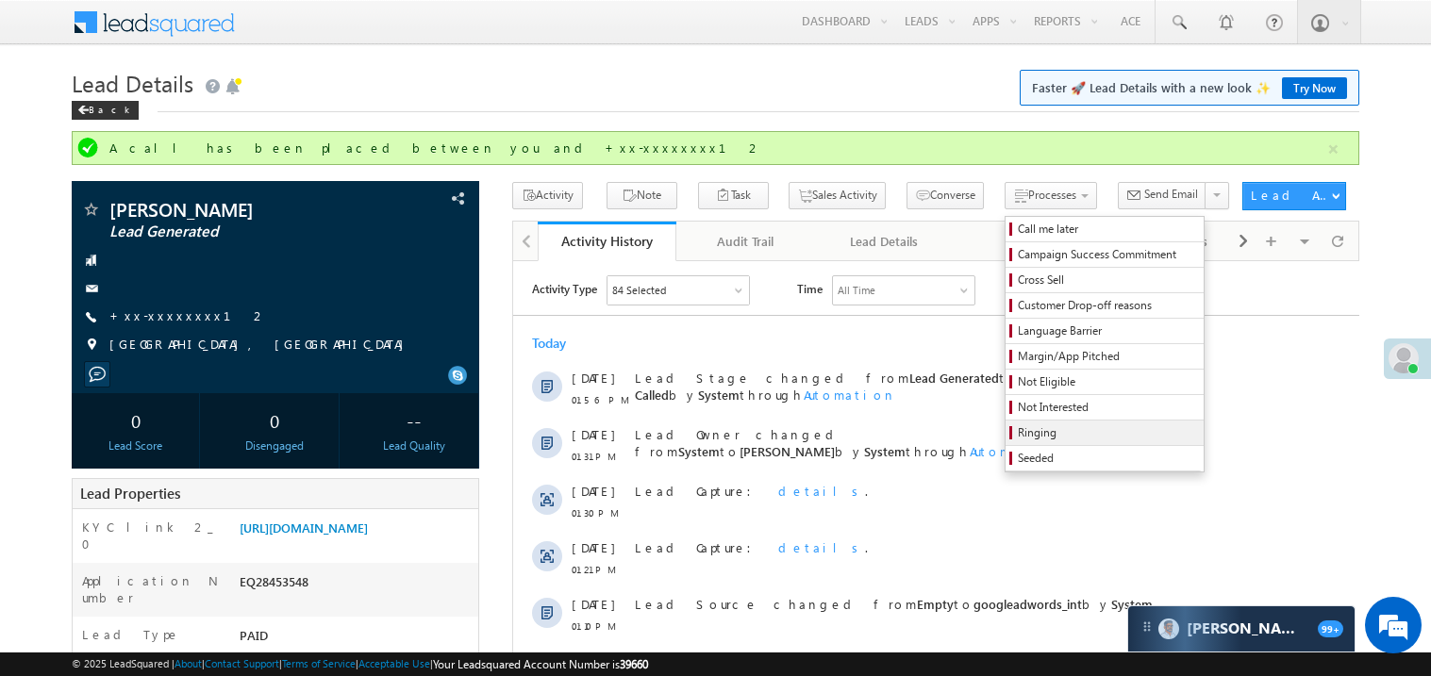
click at [1018, 437] on span "Ringing" at bounding box center [1107, 433] width 179 height 17
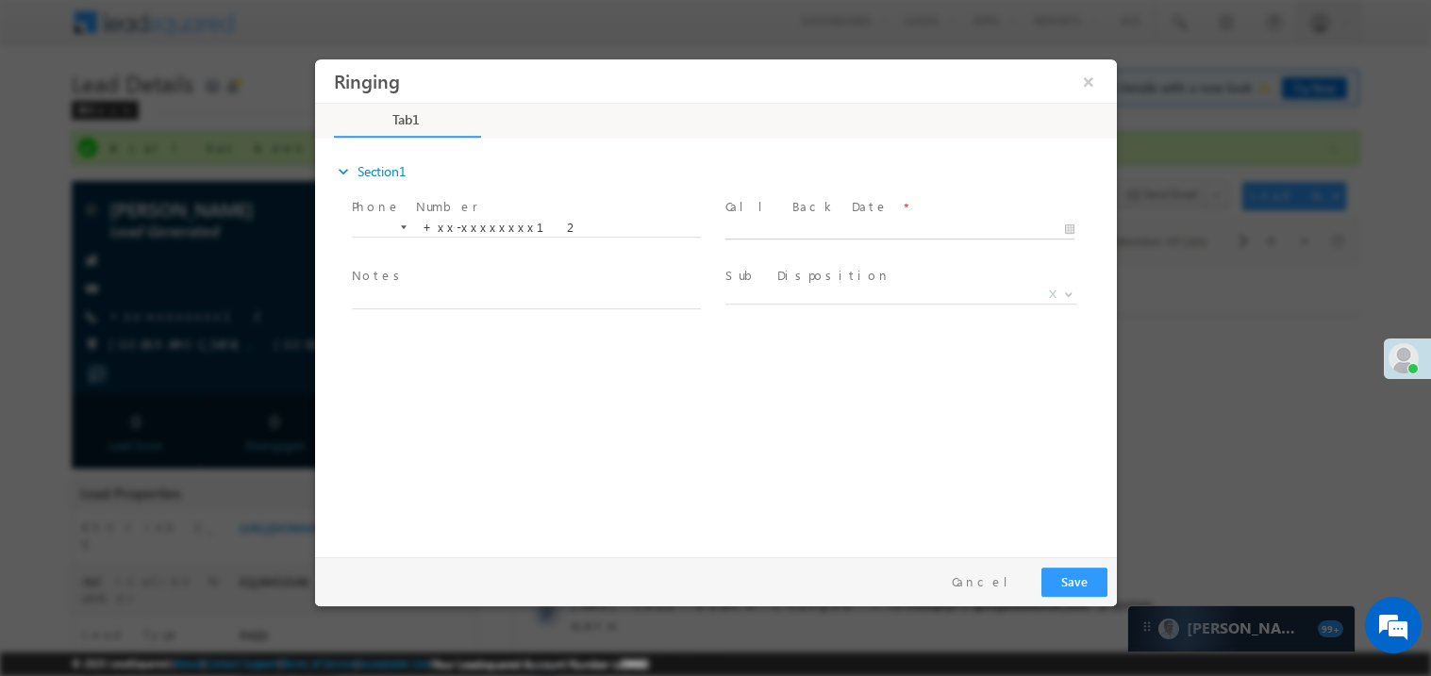
click at [808, 223] on body "Ringing ×" at bounding box center [715, 303] width 802 height 490
type input "09/06/25 1:56 PM"
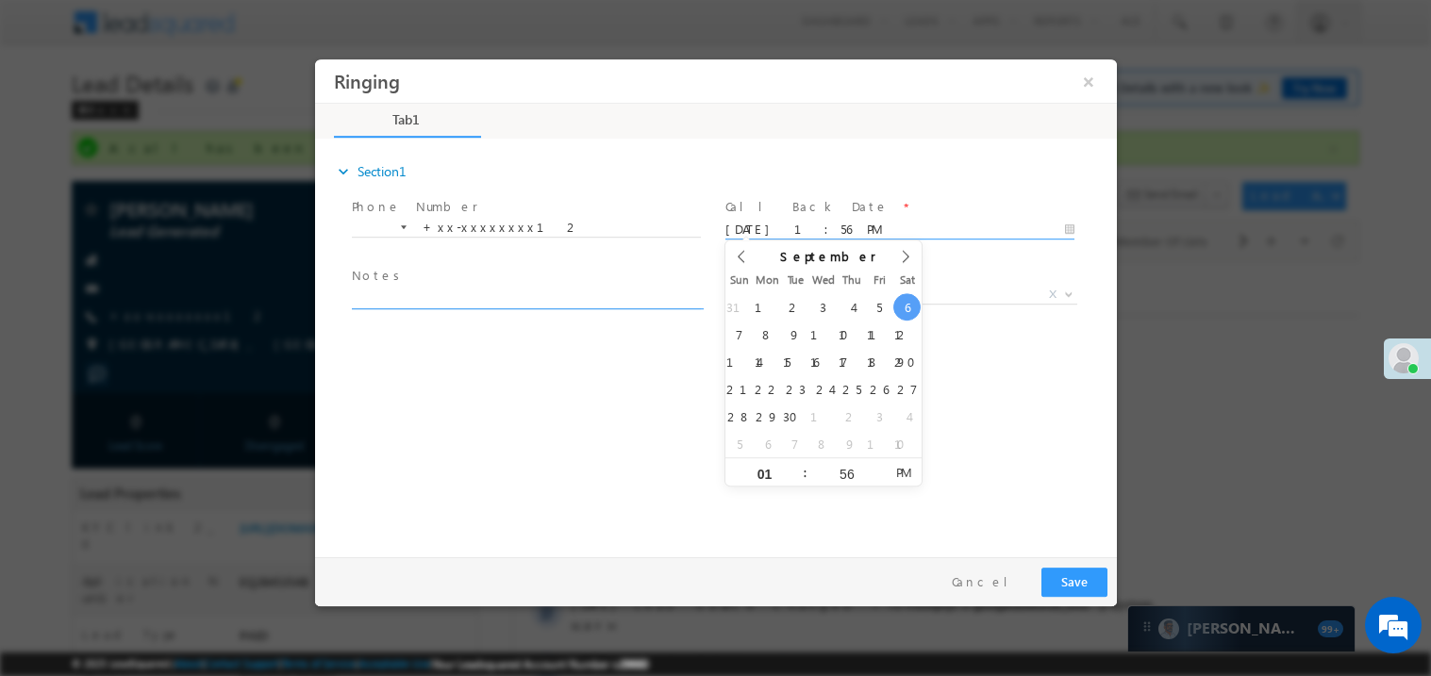
click at [413, 297] on textarea at bounding box center [525, 298] width 349 height 22
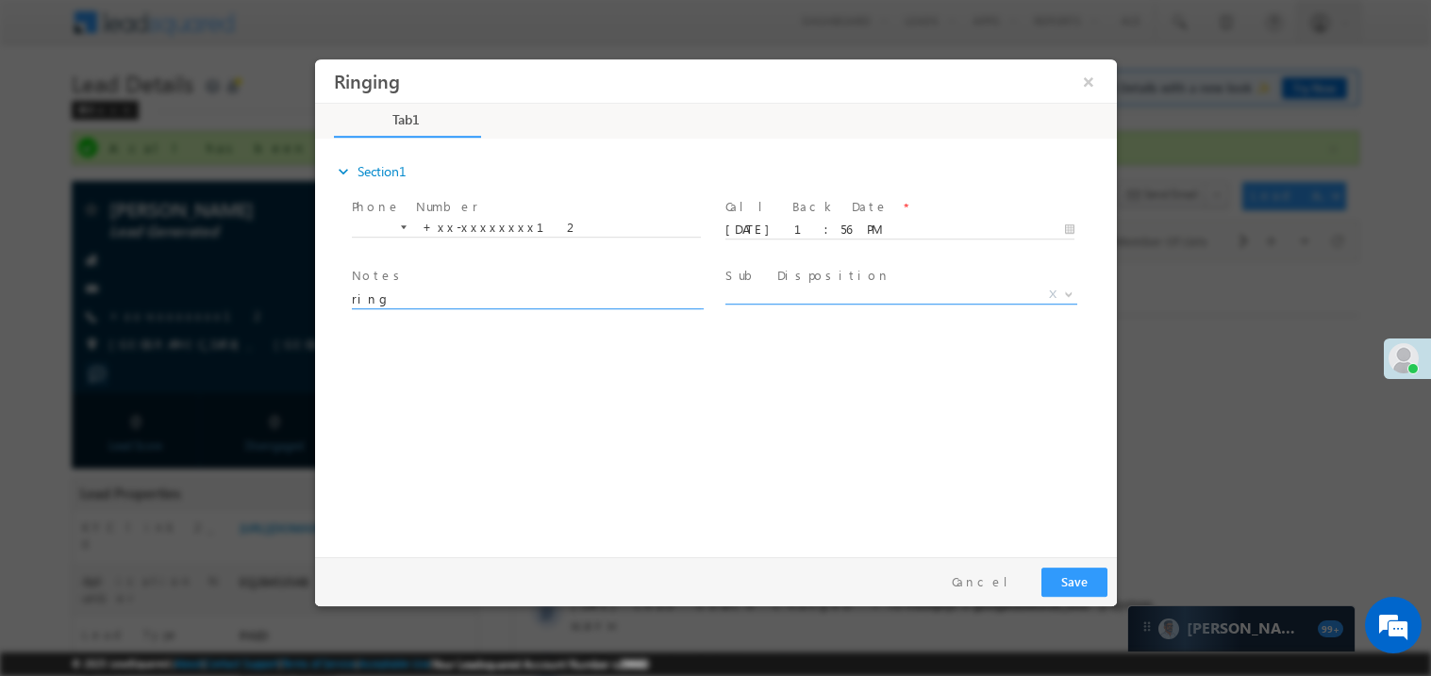
type textarea "ring"
click at [772, 290] on span "X" at bounding box center [901, 294] width 352 height 19
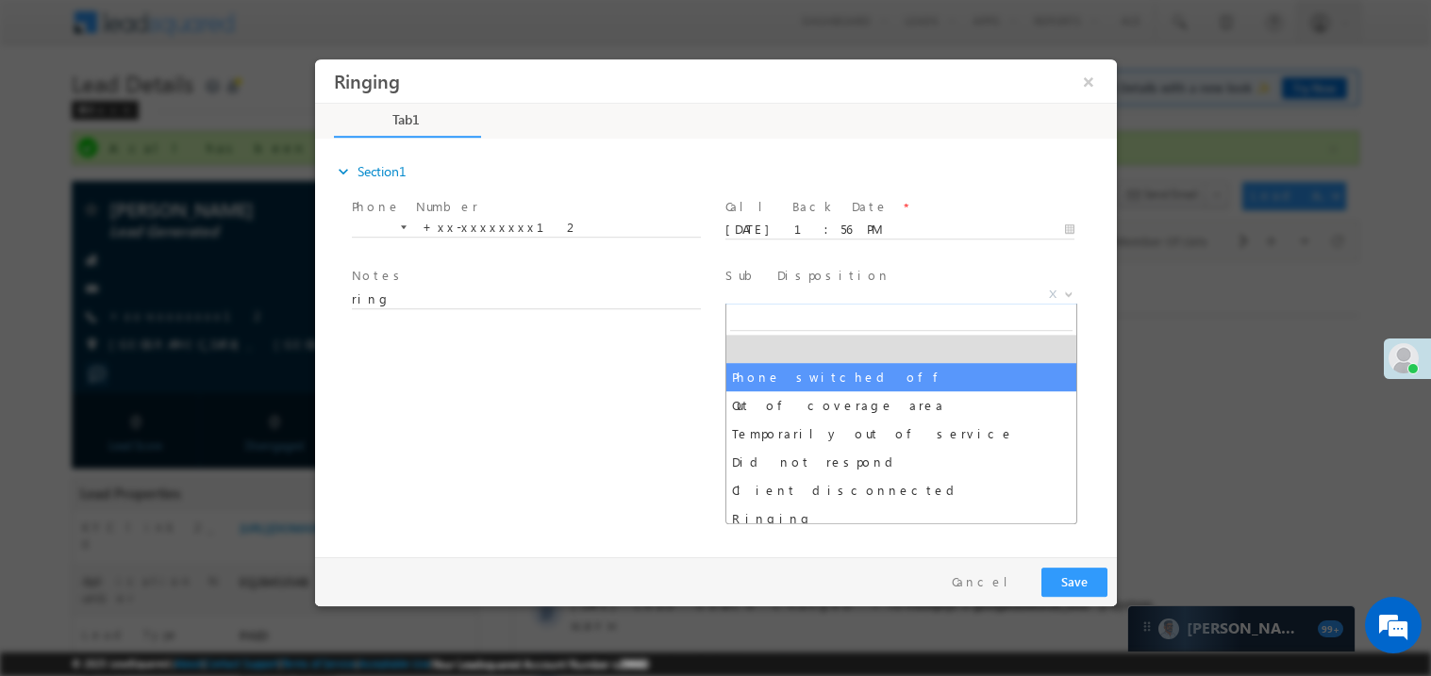
select select "Phone switched off"
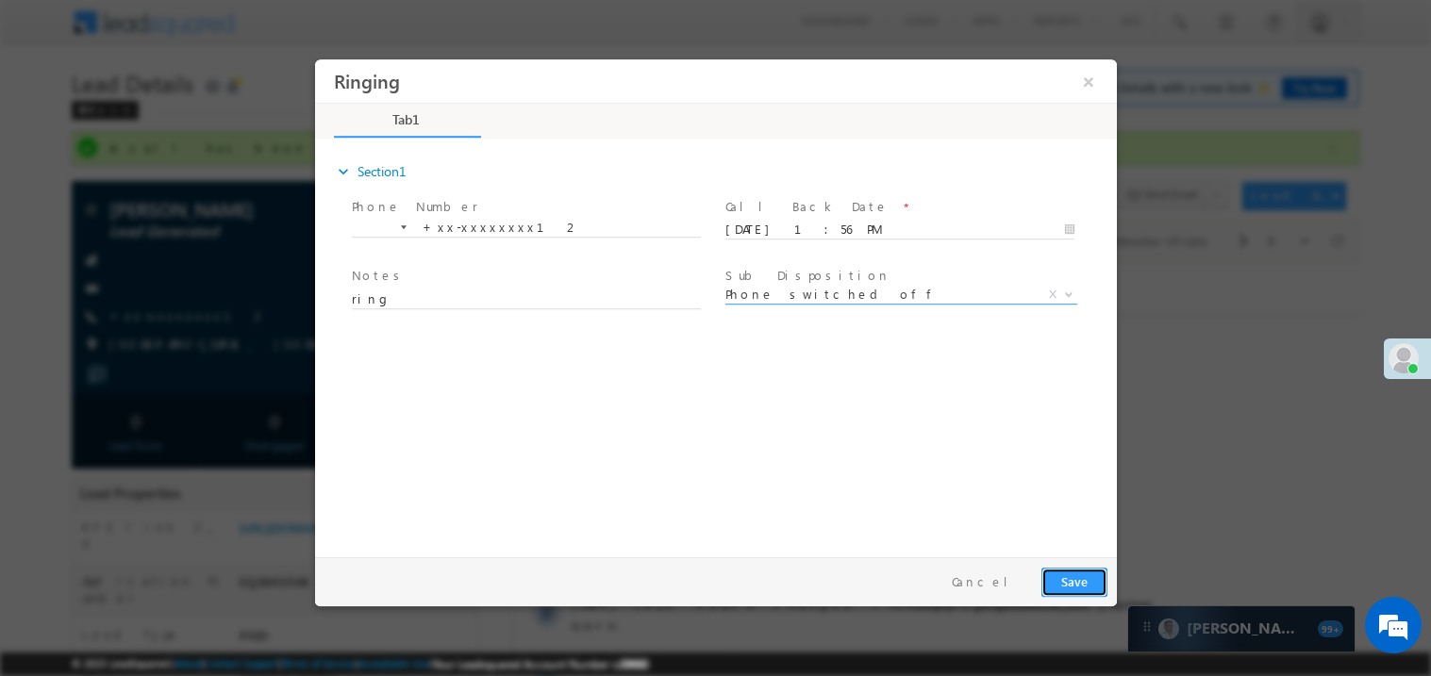
click at [1087, 587] on button "Save" at bounding box center [1074, 581] width 66 height 29
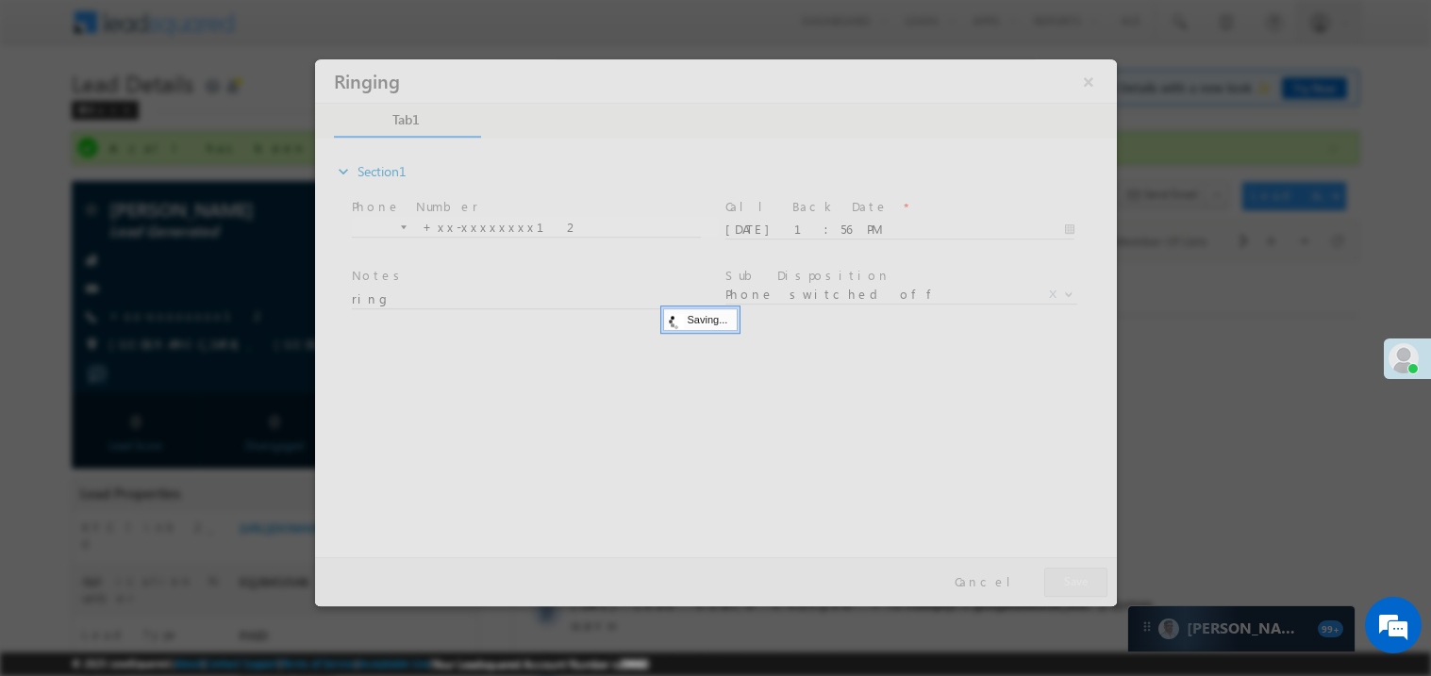
click at [1087, 587] on div at bounding box center [715, 331] width 802 height 547
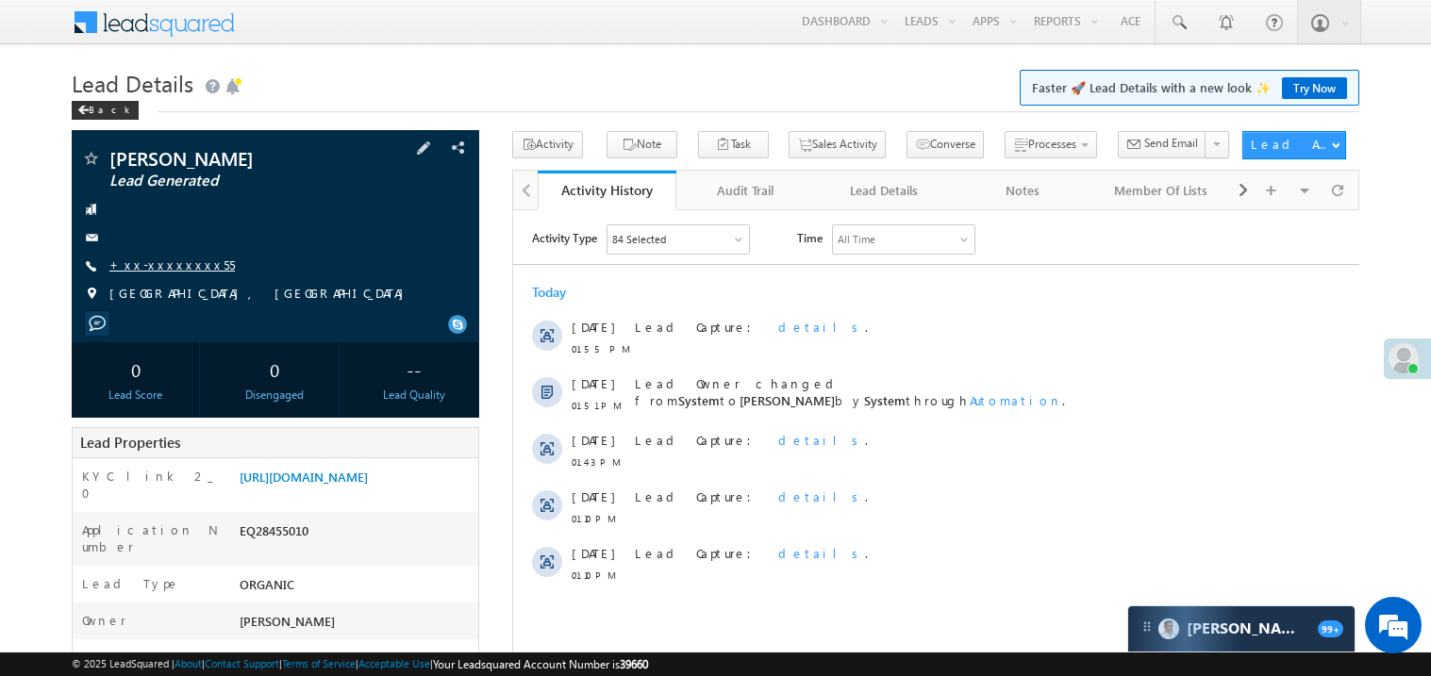
click at [172, 272] on link "+xx-xxxxxxxx55" at bounding box center [171, 265] width 125 height 16
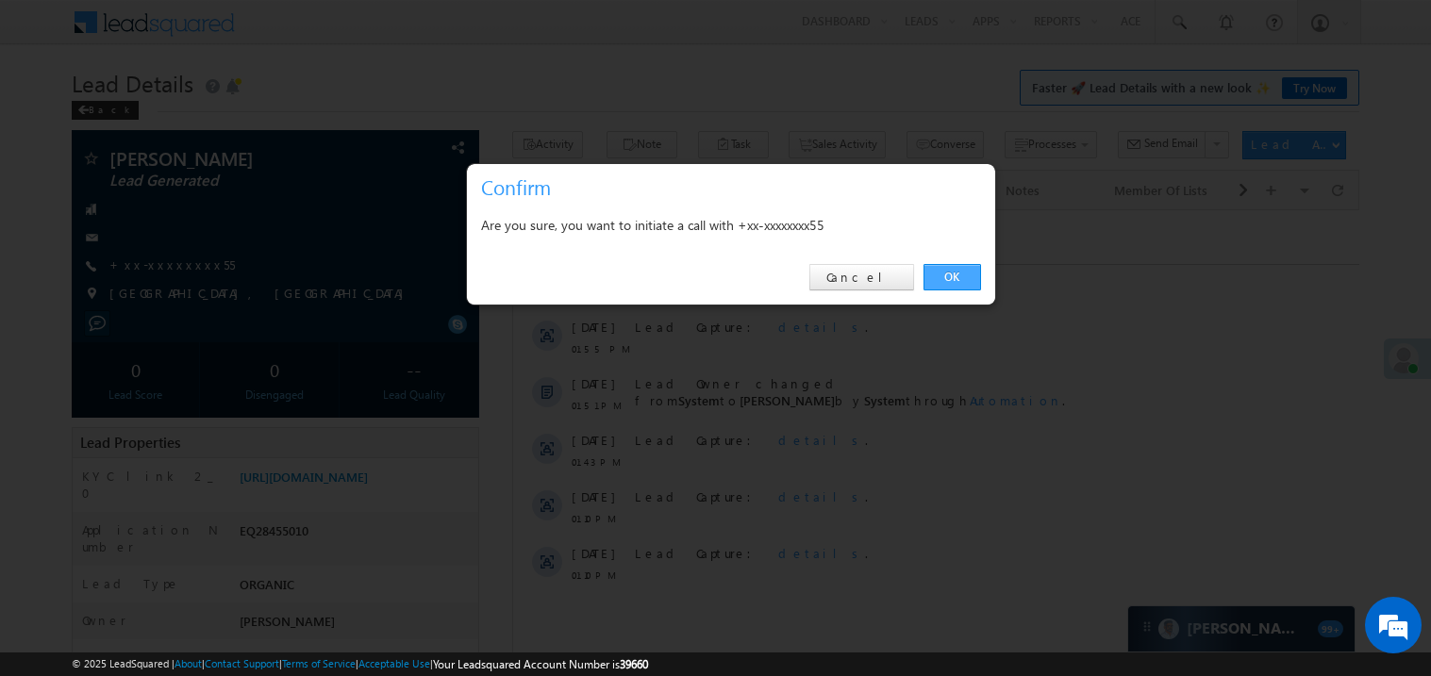
click at [956, 278] on link "OK" at bounding box center [953, 277] width 58 height 26
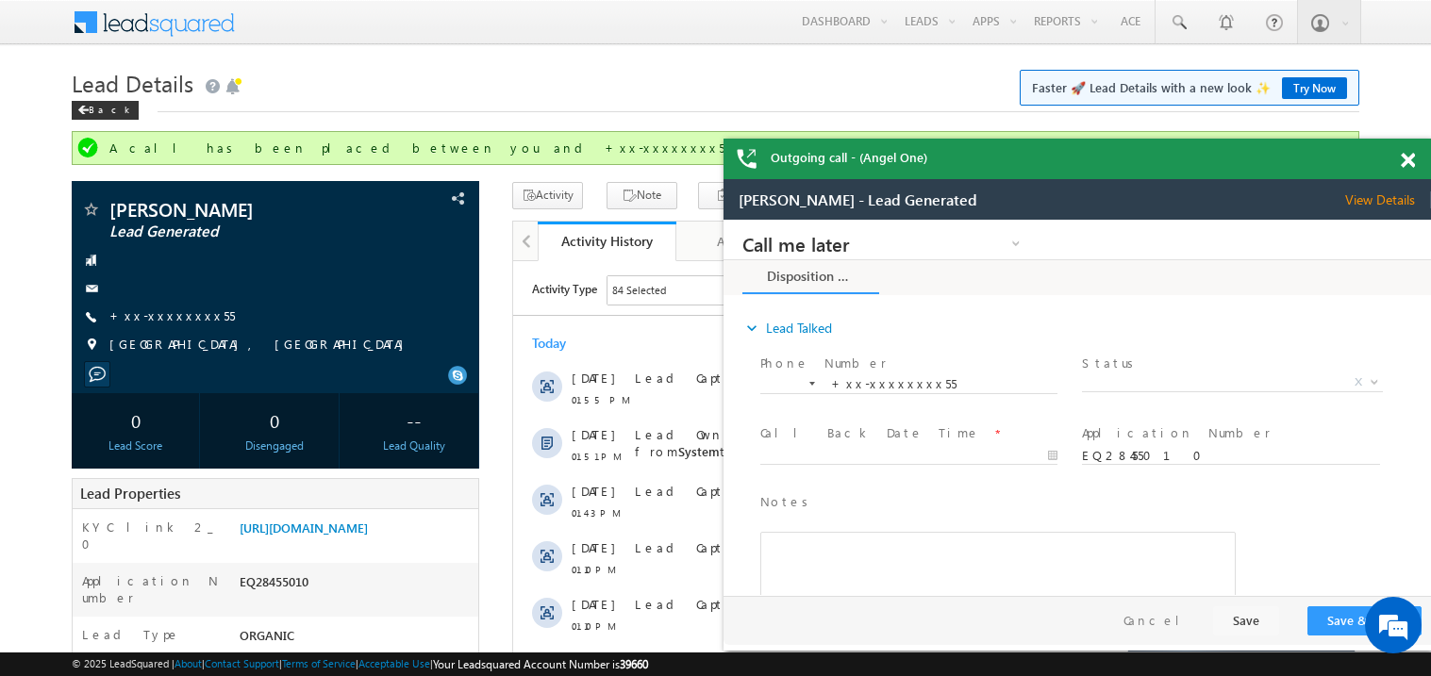
click at [1406, 163] on span at bounding box center [1408, 161] width 14 height 16
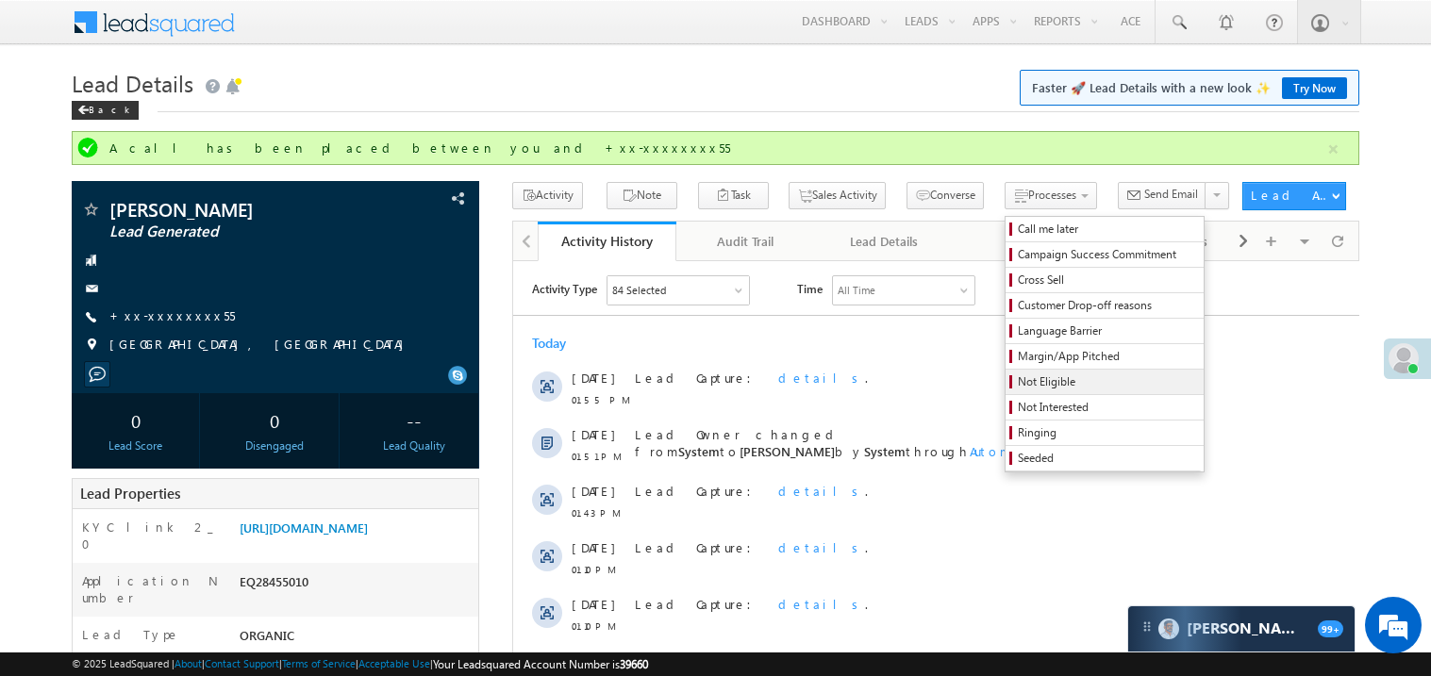
click at [1018, 389] on span "Not Eligible" at bounding box center [1107, 382] width 179 height 17
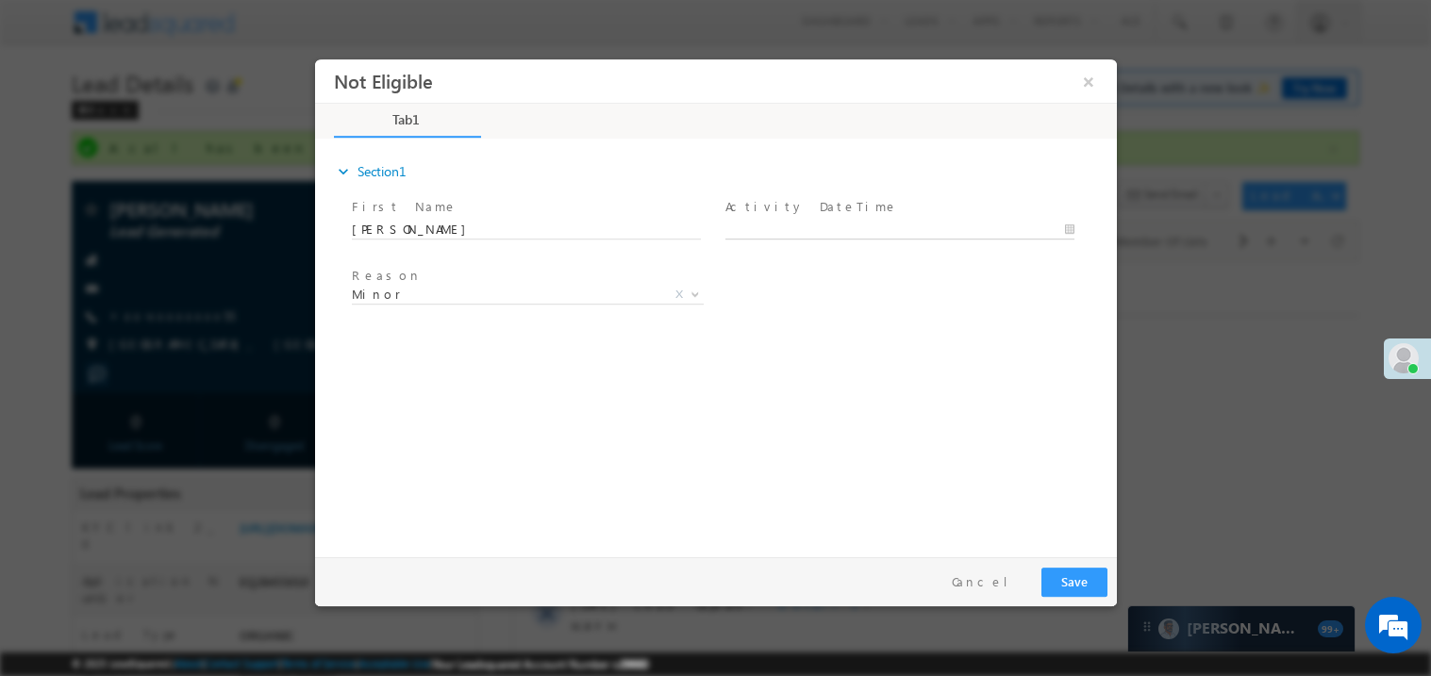
click at [761, 225] on body "Not Eligible ×" at bounding box center [715, 303] width 802 height 490
type input "[DATE] 2:02 PM"
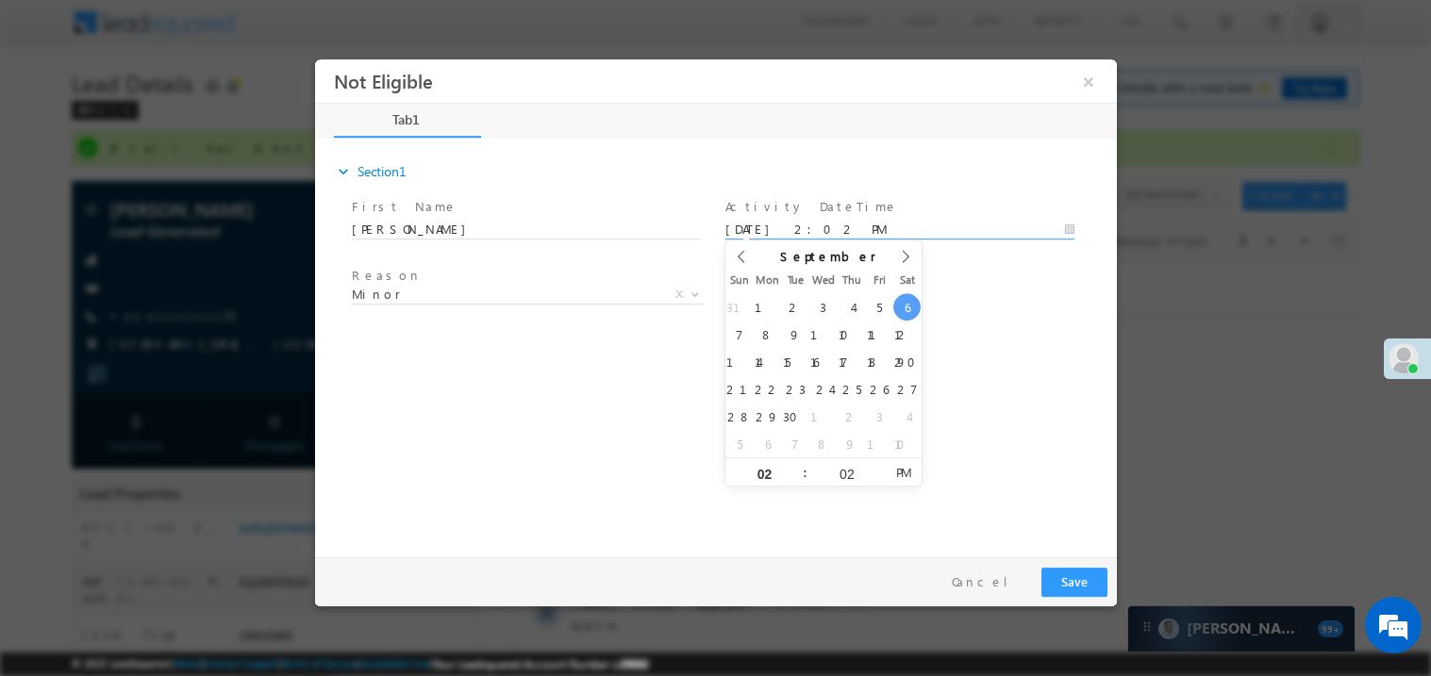
click at [520, 392] on div "expand_more Section1 First Name *" at bounding box center [720, 345] width 792 height 408
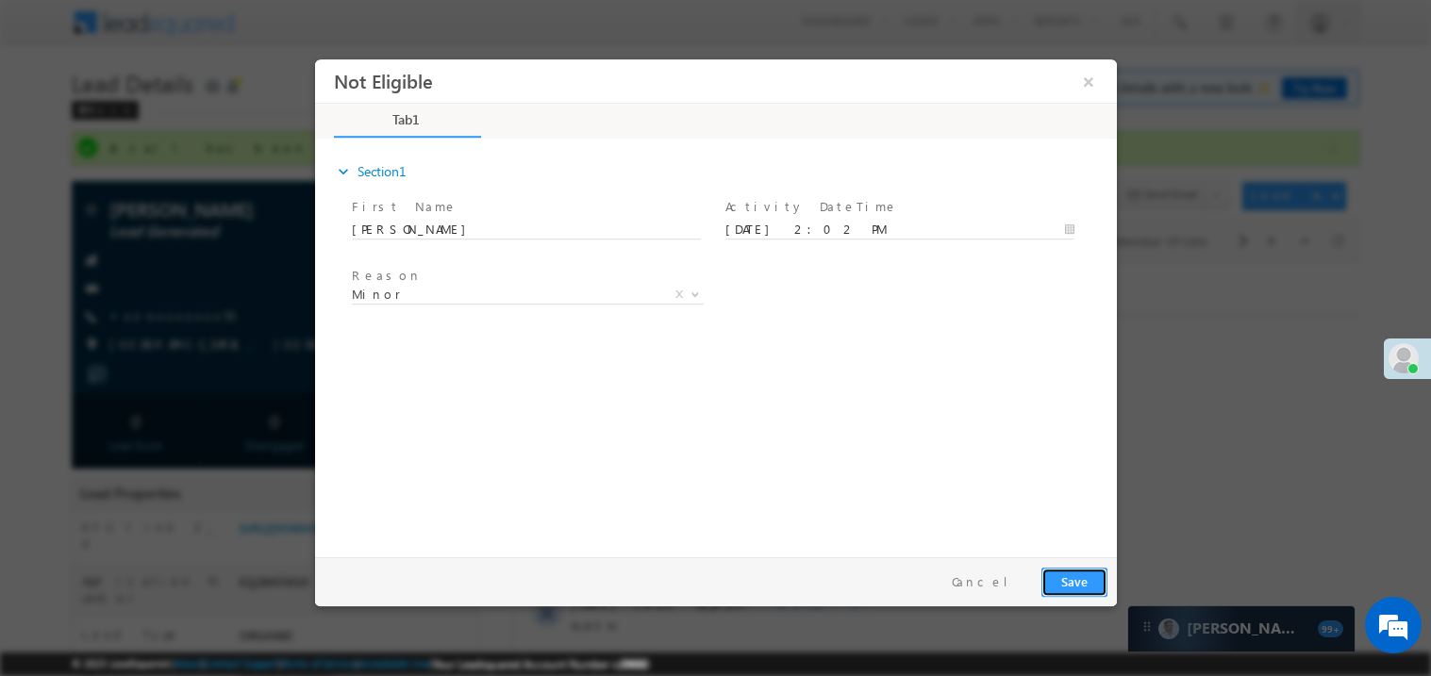
click at [1068, 582] on button "Save" at bounding box center [1074, 581] width 66 height 29
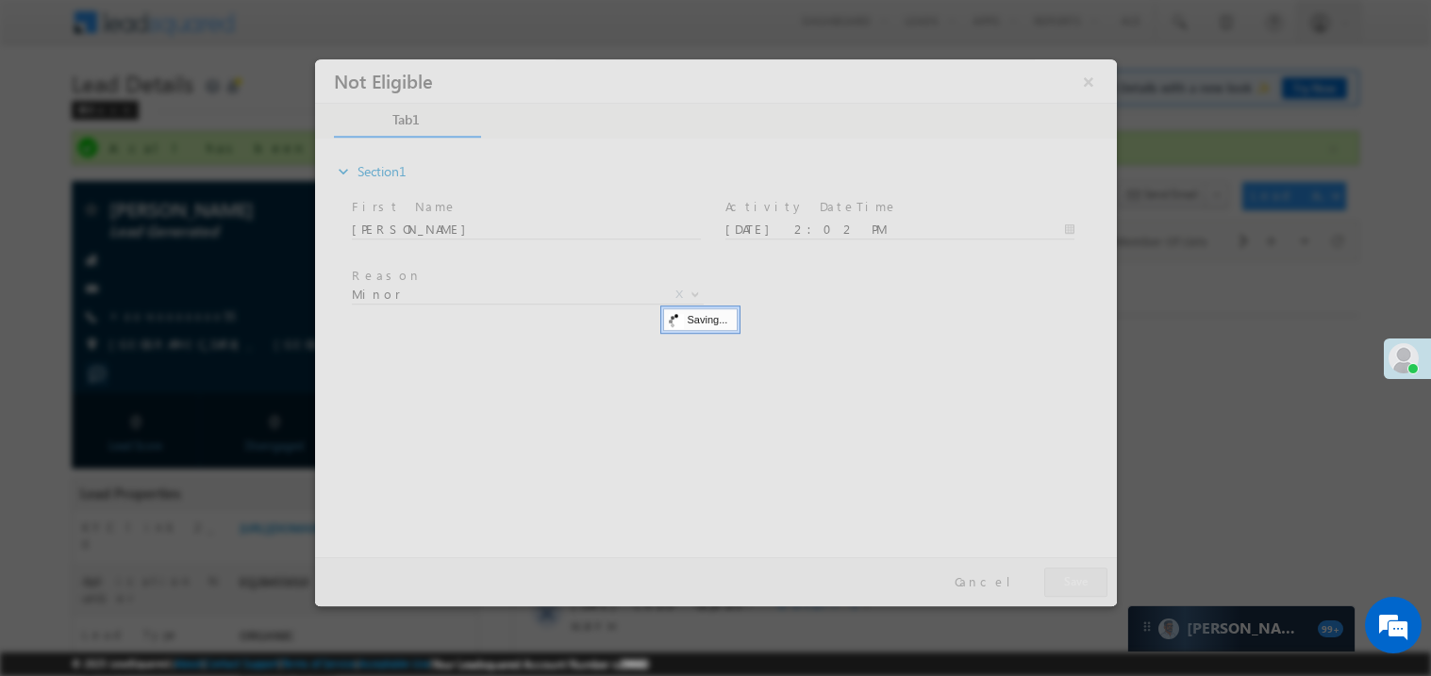
click at [1068, 582] on div at bounding box center [715, 331] width 802 height 547
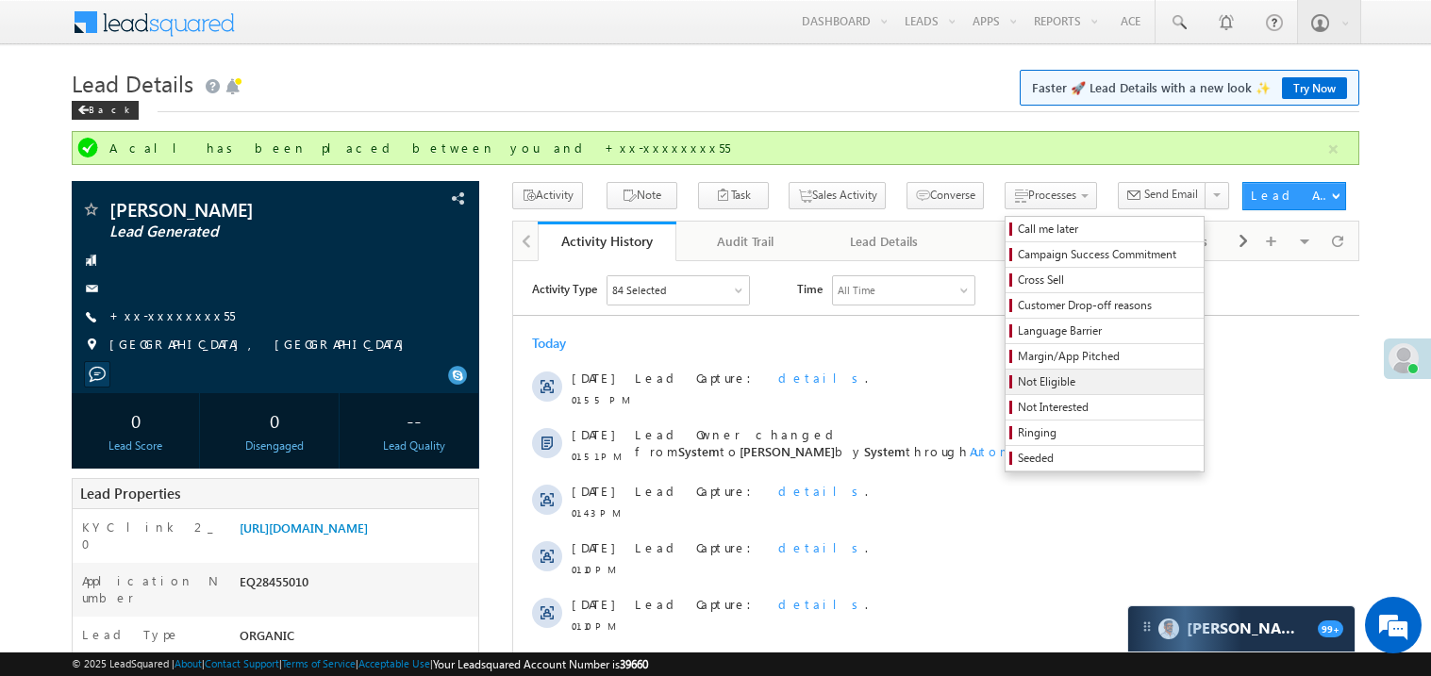
click at [1020, 380] on span "Not Eligible" at bounding box center [1107, 382] width 179 height 17
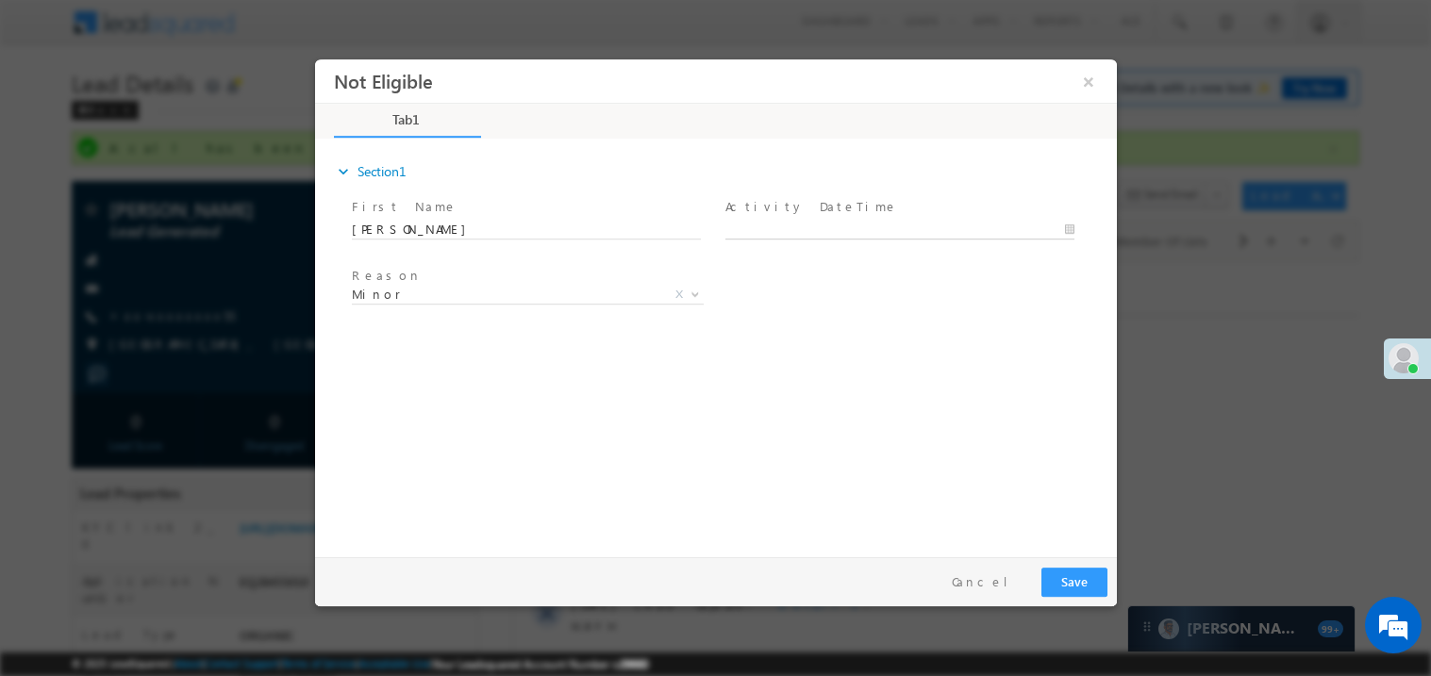
click at [810, 228] on body "Not Eligible ×" at bounding box center [715, 303] width 802 height 490
type input "[DATE] 2:02 PM"
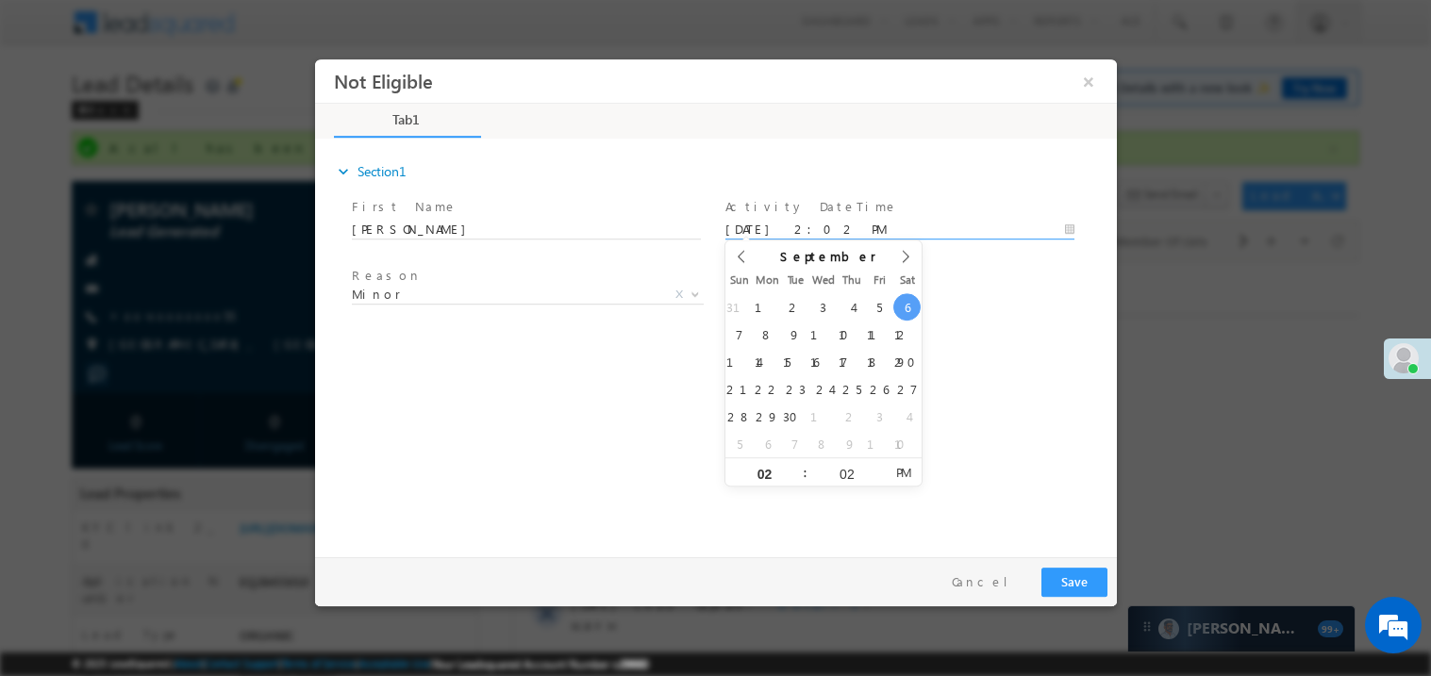
click at [592, 371] on div "expand_more Section1 First Name *" at bounding box center [720, 345] width 792 height 408
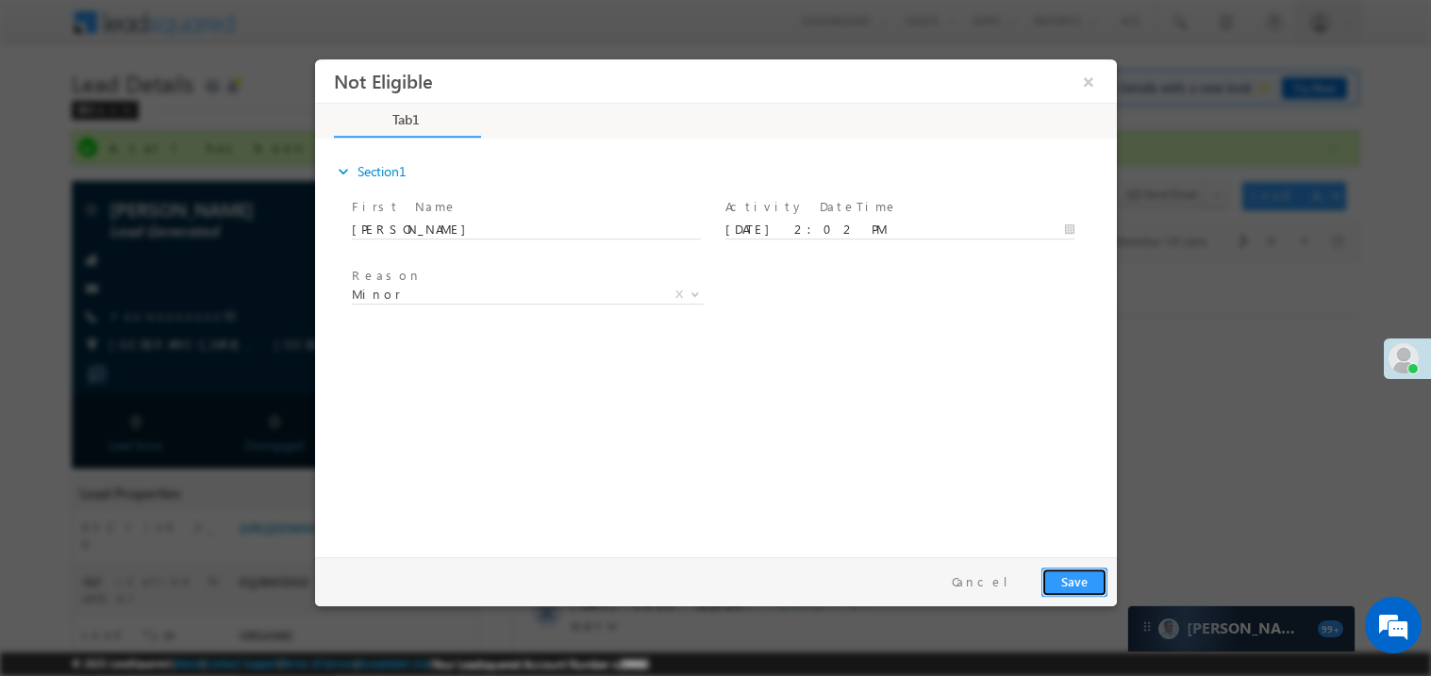
click at [1070, 576] on button "Save" at bounding box center [1074, 581] width 66 height 29
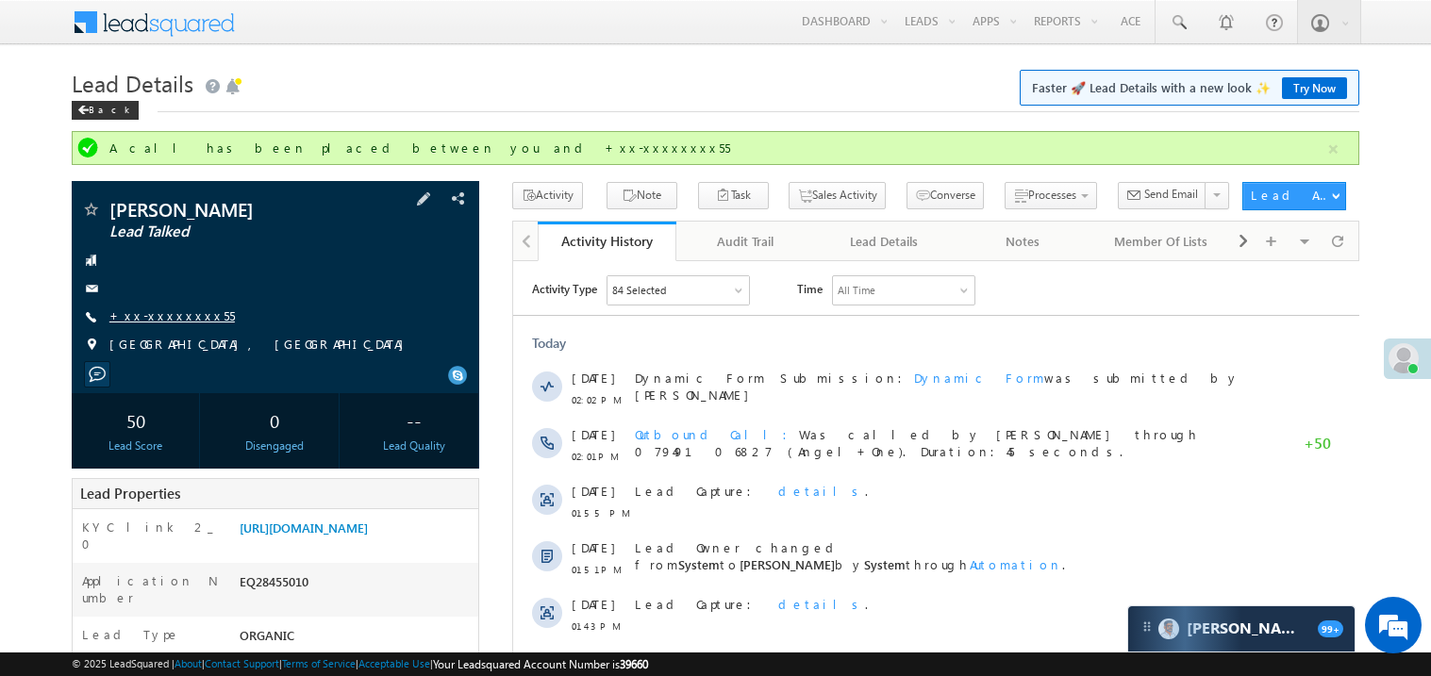
click at [185, 316] on link "+xx-xxxxxxxx55" at bounding box center [171, 316] width 125 height 16
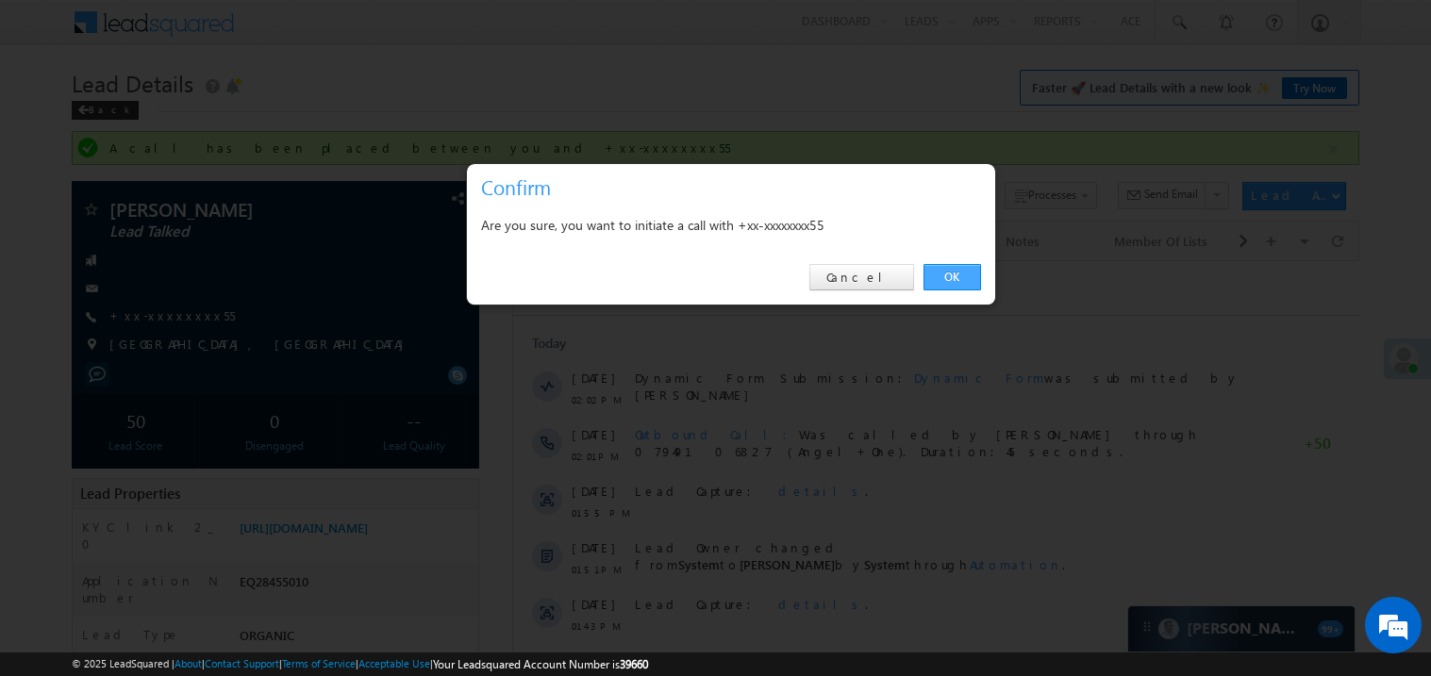
click at [958, 275] on link "OK" at bounding box center [953, 277] width 58 height 26
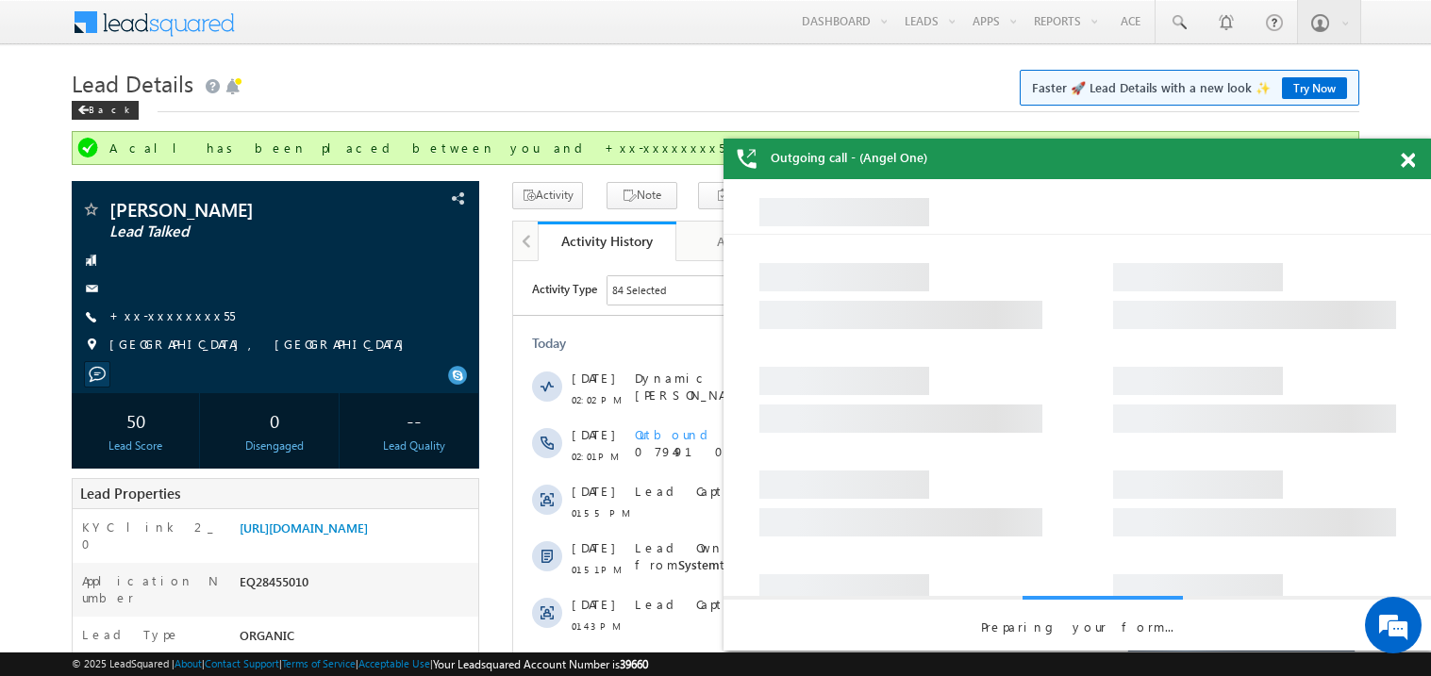
click at [1412, 154] on span at bounding box center [1408, 161] width 14 height 16
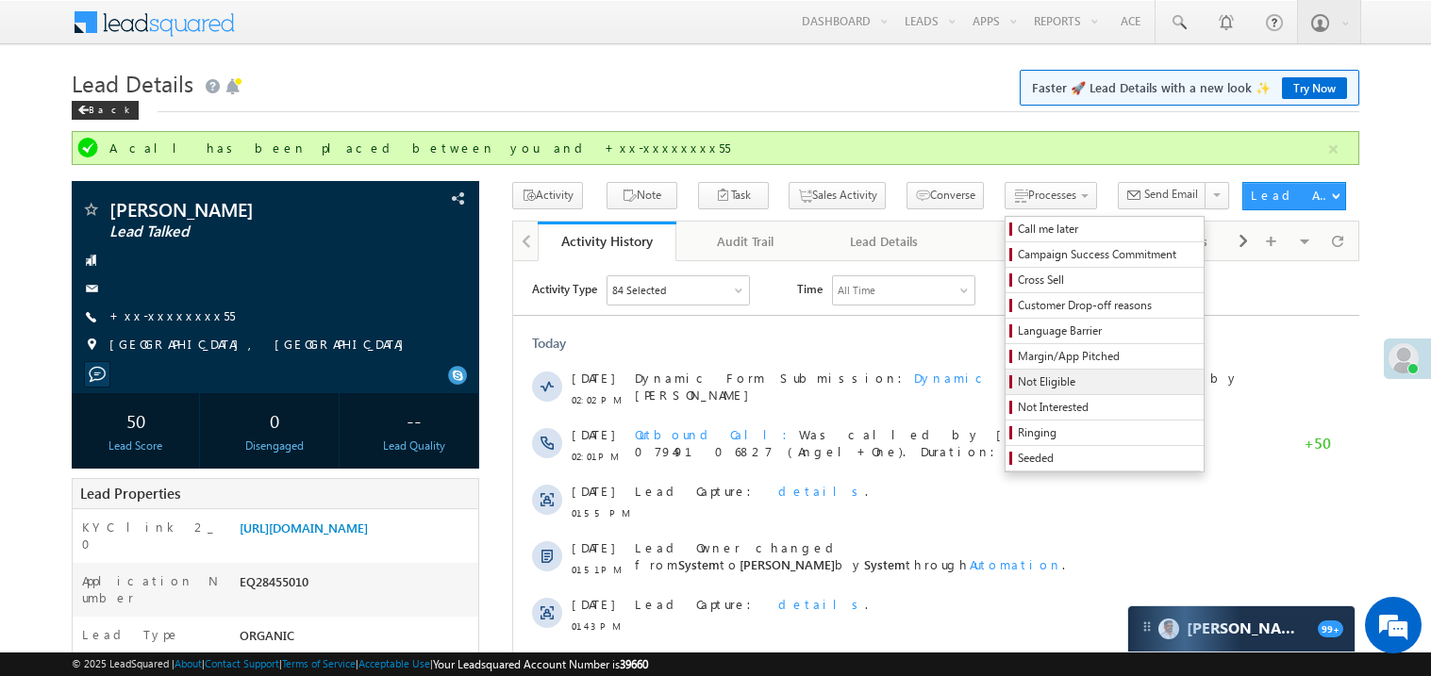
click at [1037, 386] on span "Not Eligible" at bounding box center [1107, 382] width 179 height 17
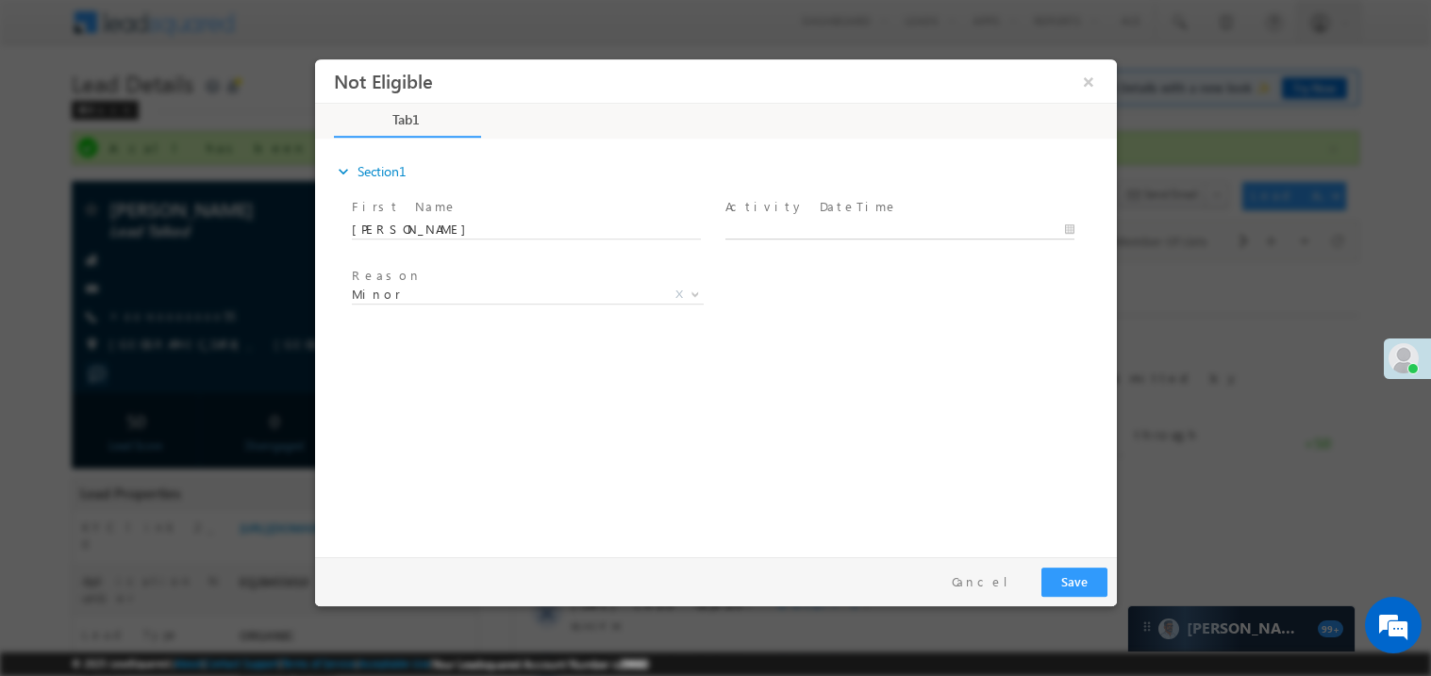
click at [761, 229] on body "Not Eligible ×" at bounding box center [715, 303] width 802 height 490
type input "09/06/25 2:03 PM"
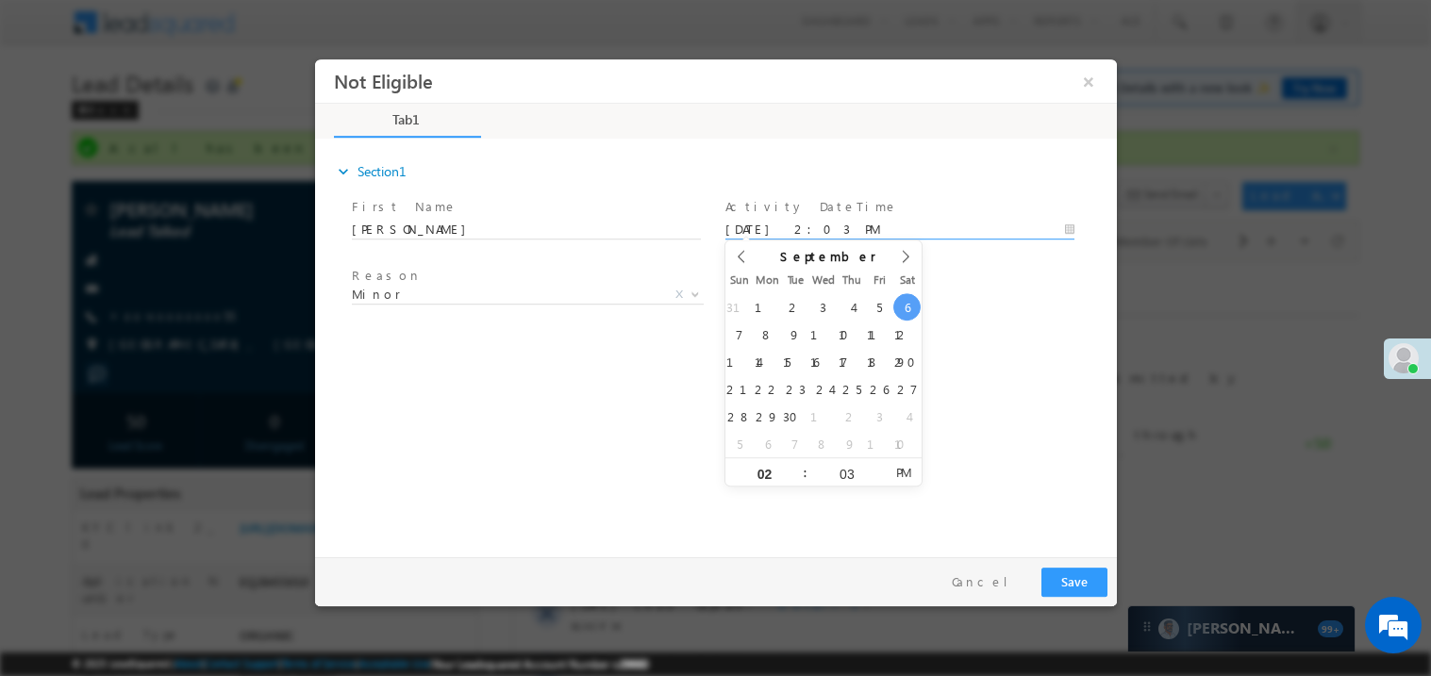
click at [953, 360] on div "expand_more Section1 First Name *" at bounding box center [720, 345] width 792 height 408
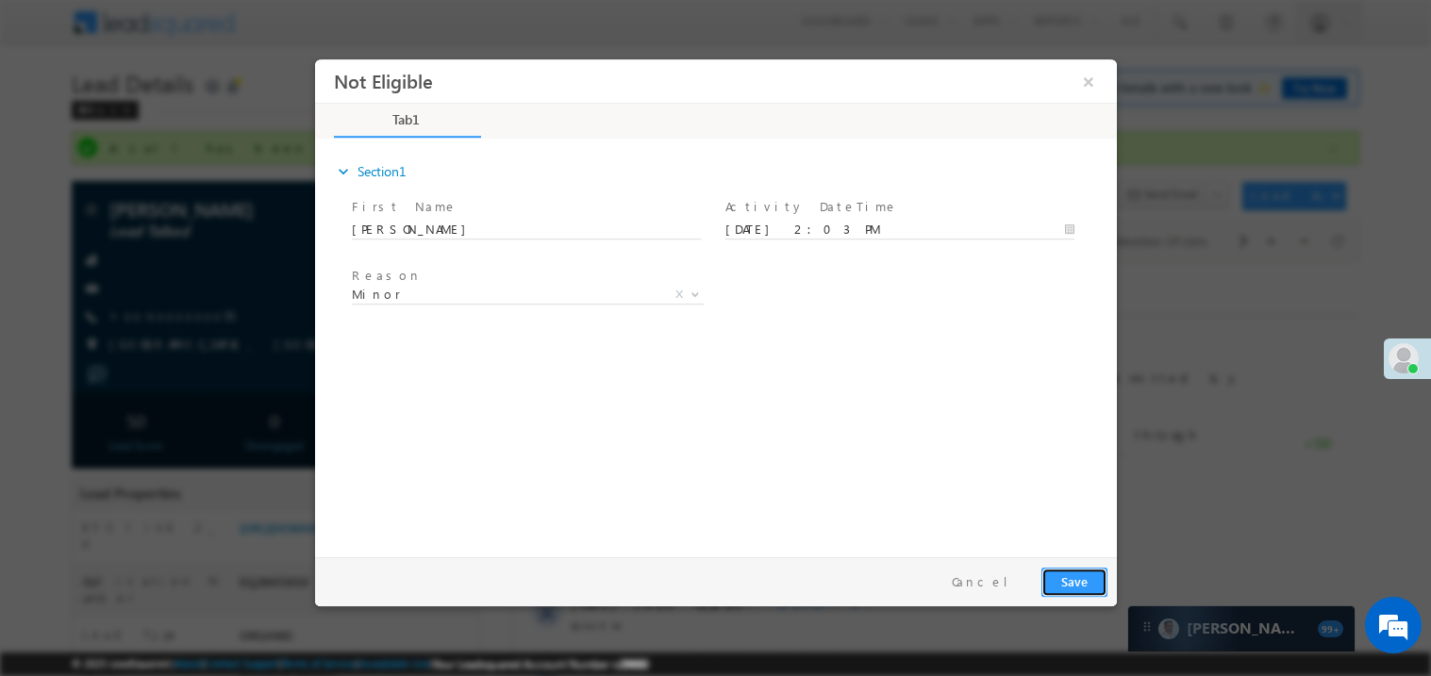
click at [1086, 583] on button "Save" at bounding box center [1074, 581] width 66 height 29
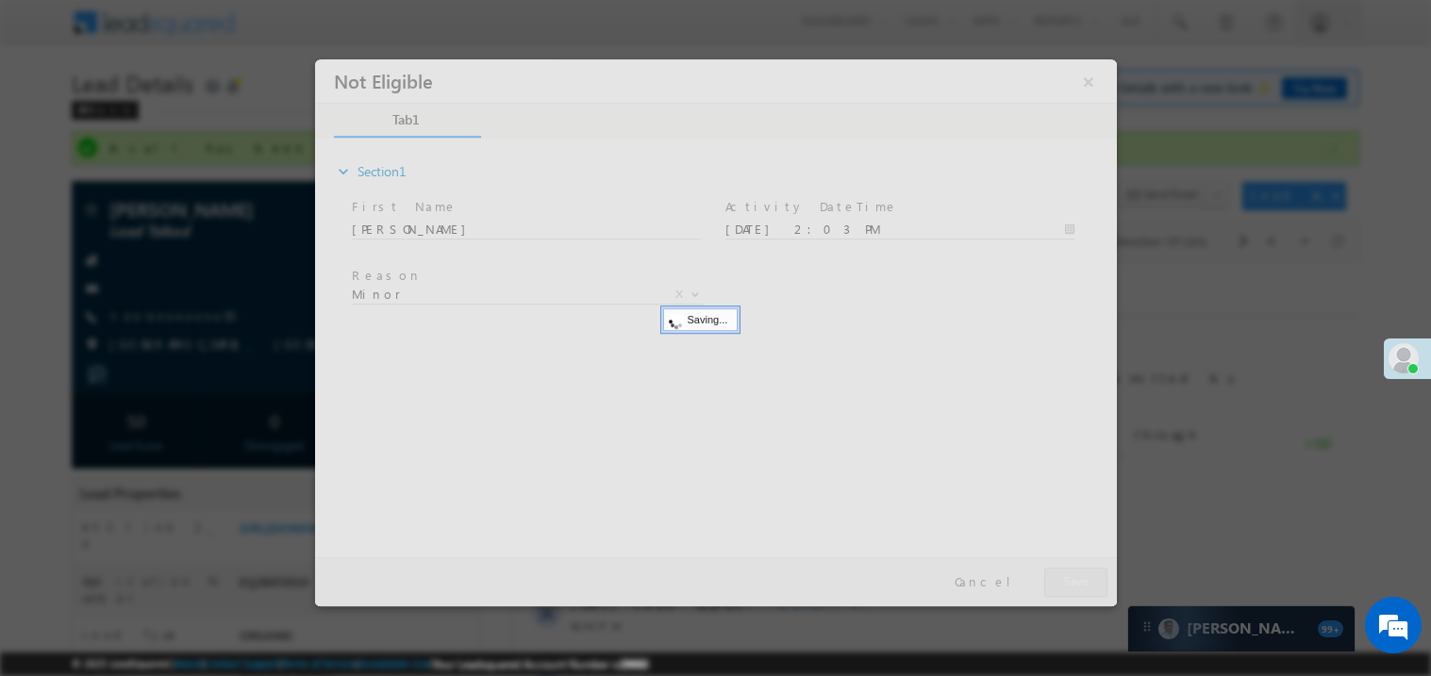
click at [1086, 583] on div at bounding box center [715, 331] width 802 height 547
